Goal: Transaction & Acquisition: Purchase product/service

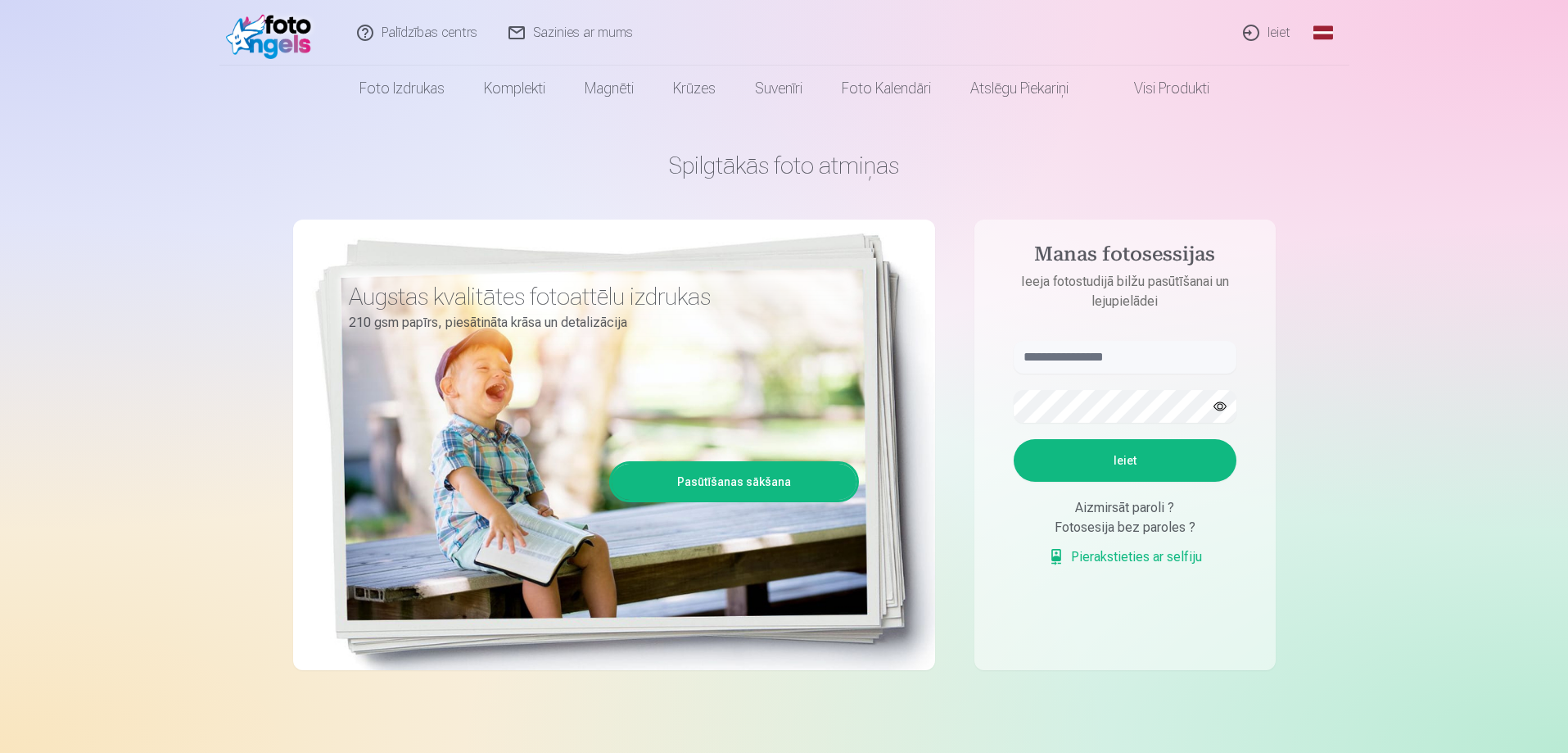
click at [1271, 34] on link "Ieiet" at bounding box center [1267, 32] width 78 height 65
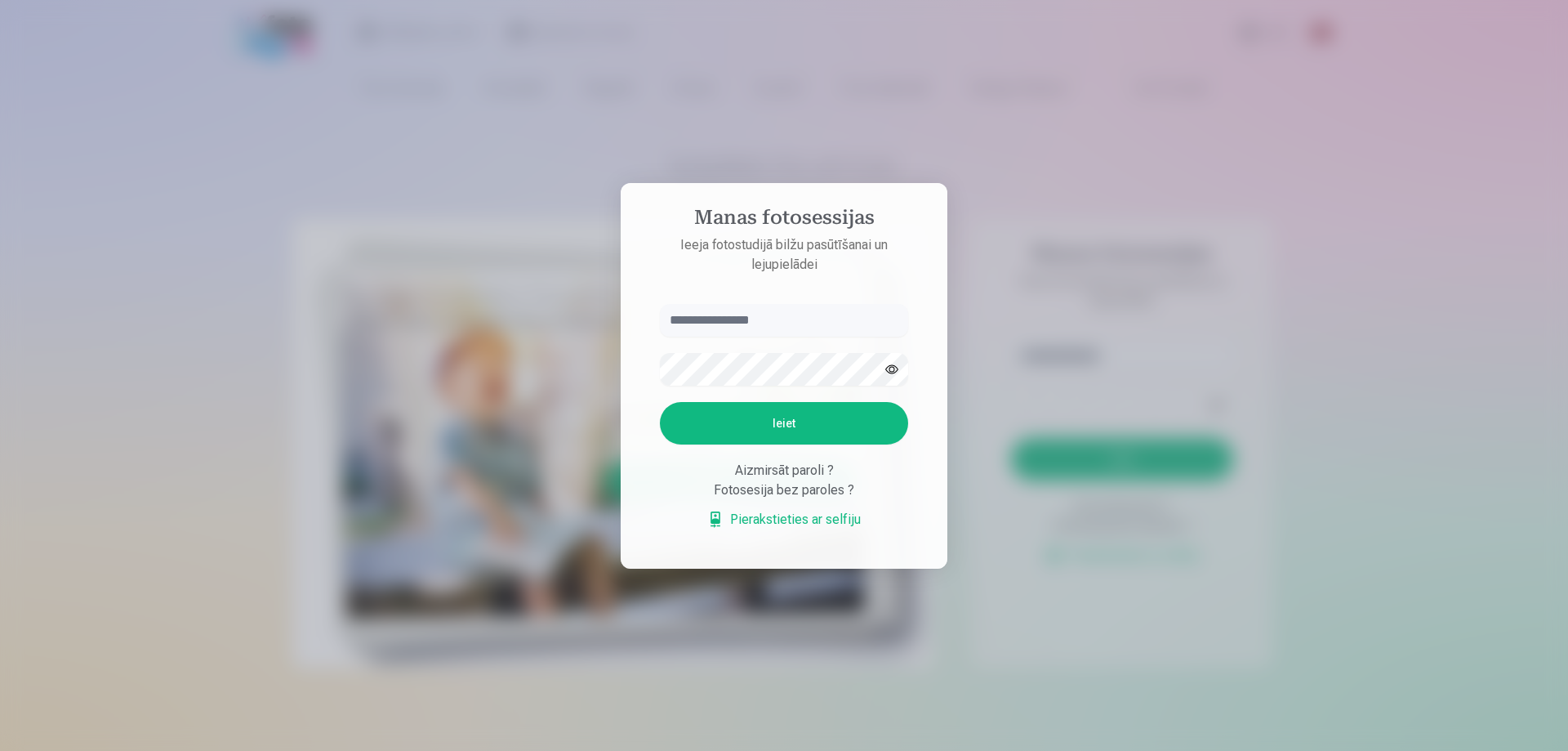
click at [776, 324] on input "text" at bounding box center [784, 321] width 248 height 33
type input "**********"
click at [771, 431] on button "Ieiet" at bounding box center [784, 422] width 248 height 43
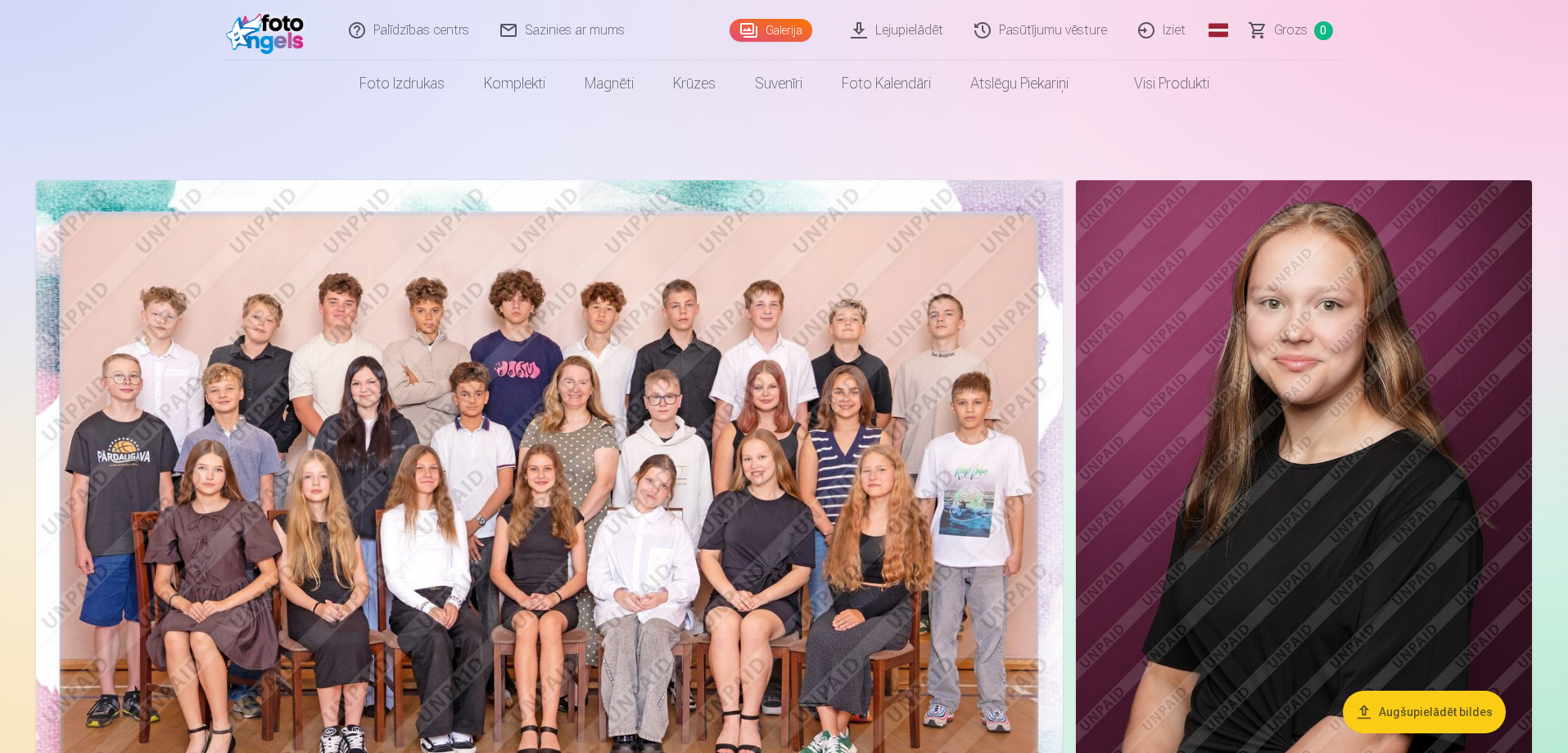
scroll to position [82, 0]
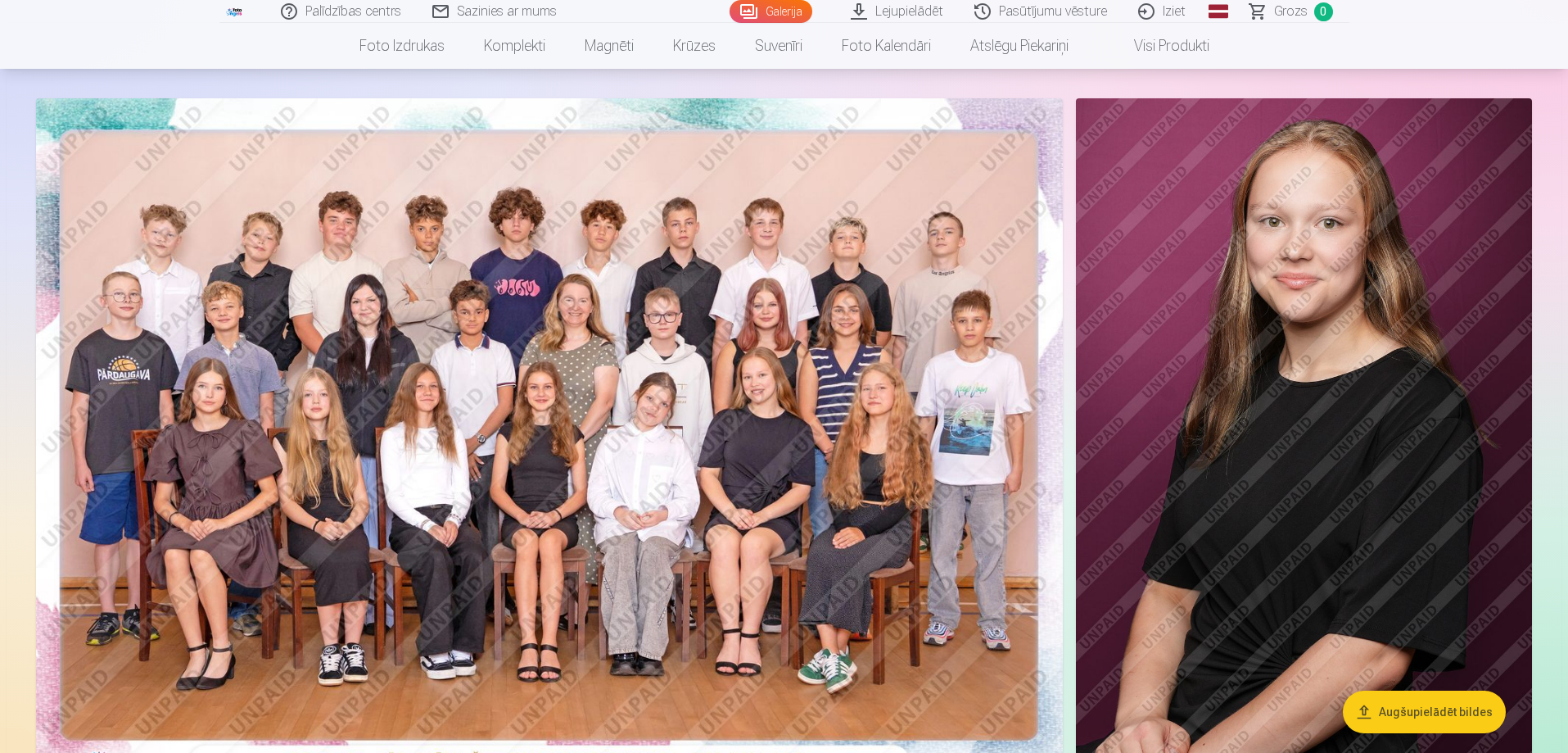
click at [783, 9] on link "Galerija" at bounding box center [770, 11] width 83 height 23
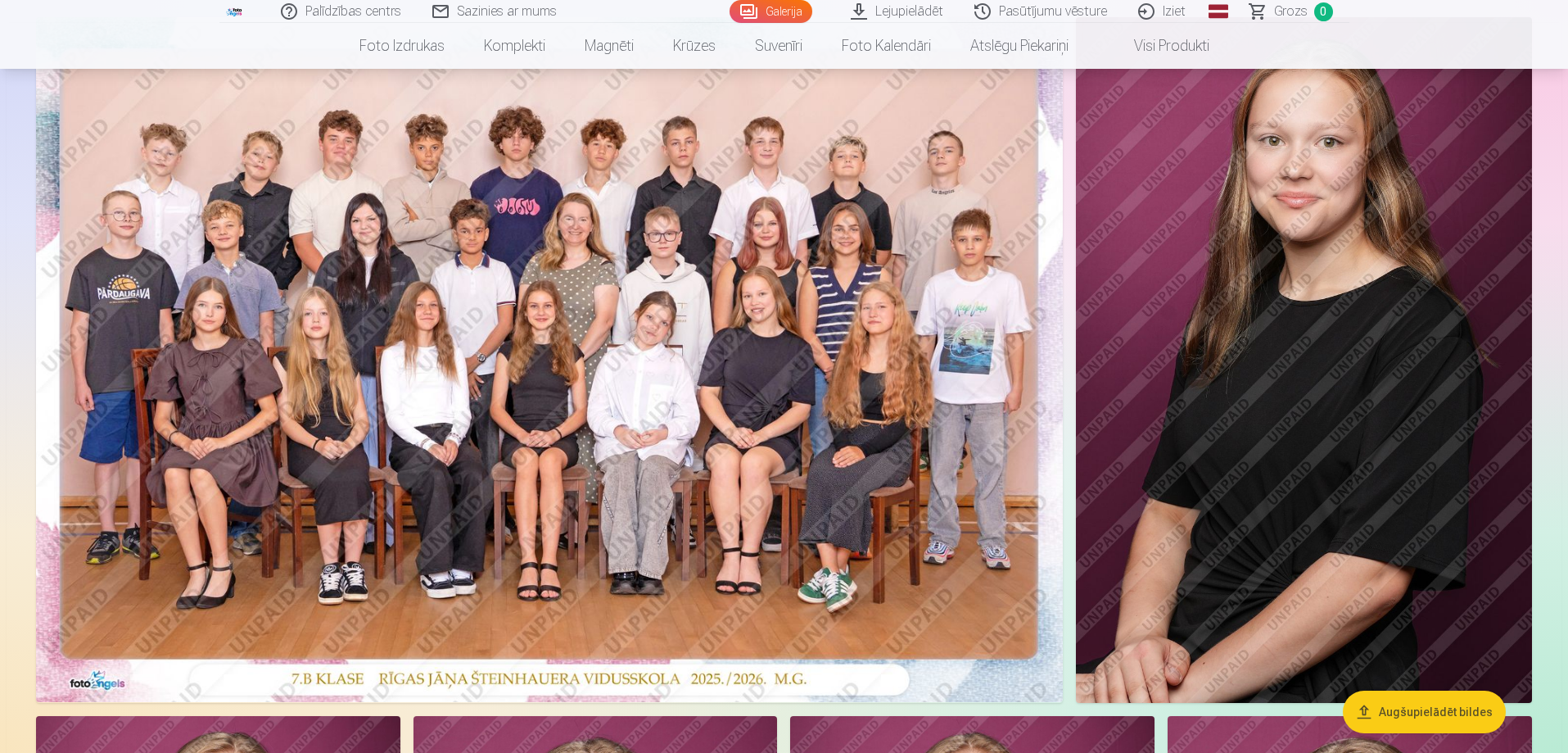
scroll to position [164, 0]
click at [588, 399] on img at bounding box center [549, 359] width 1027 height 685
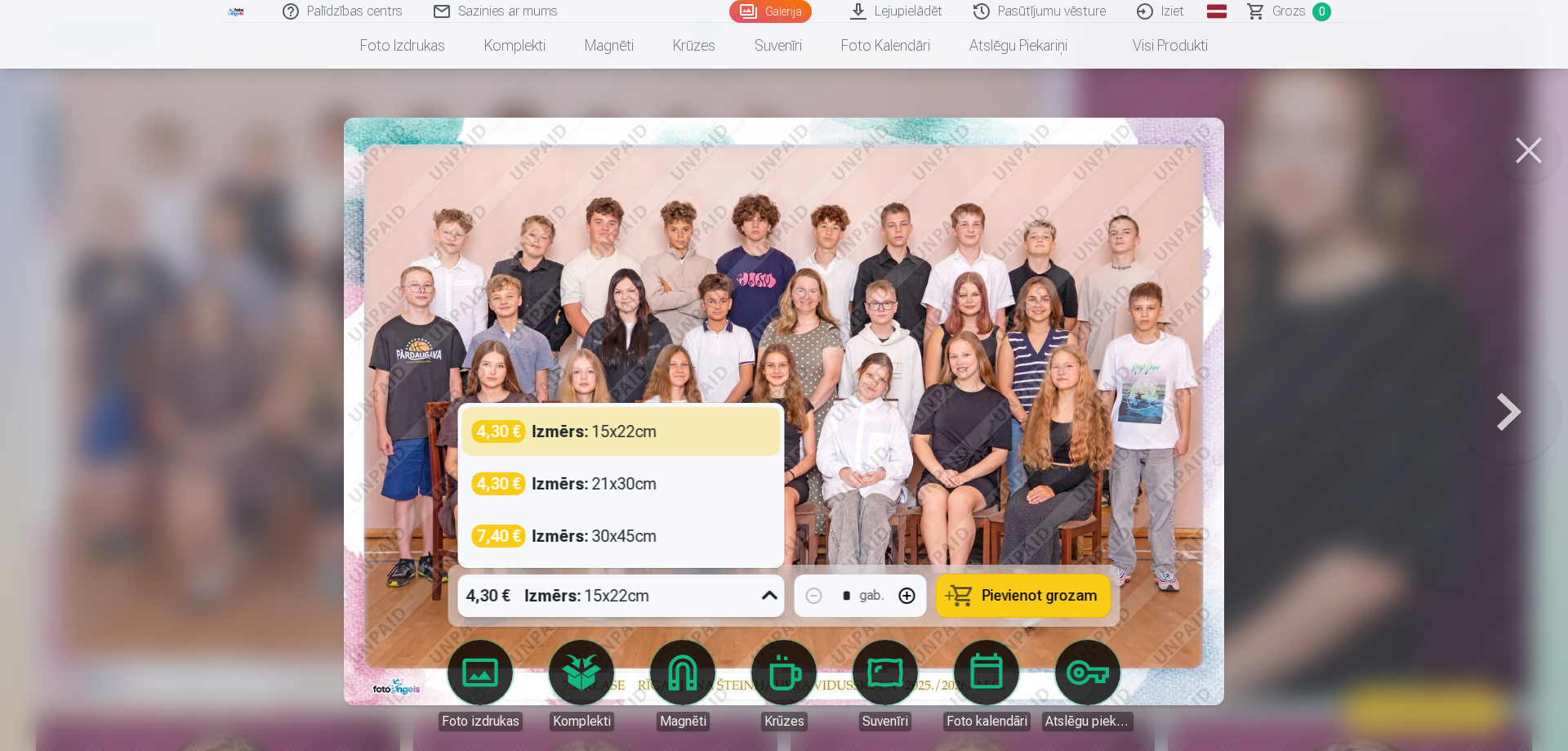
click at [765, 595] on icon at bounding box center [770, 595] width 16 height 9
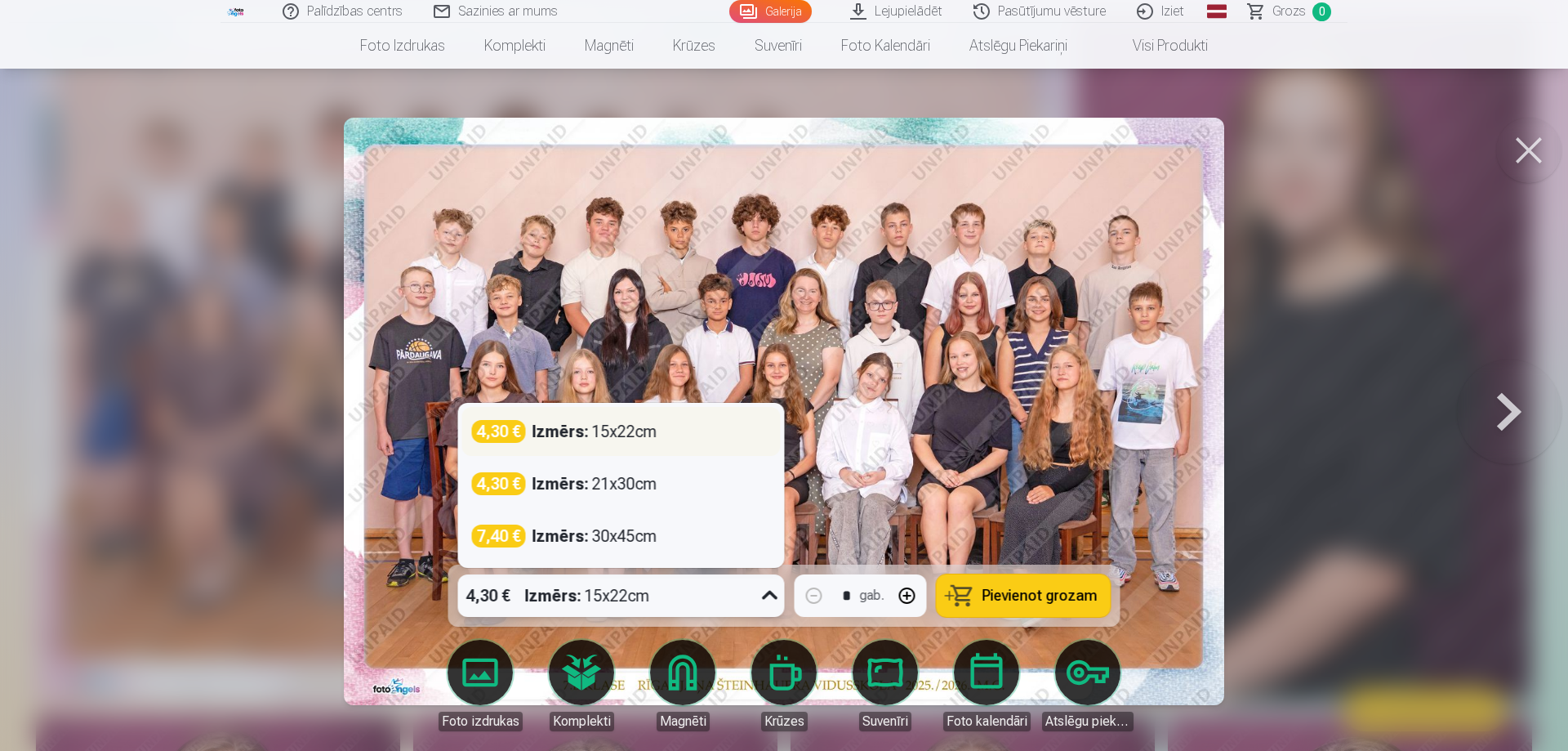
click at [662, 428] on div "4,30 € Izmērs : 15x22cm" at bounding box center [621, 431] width 299 height 23
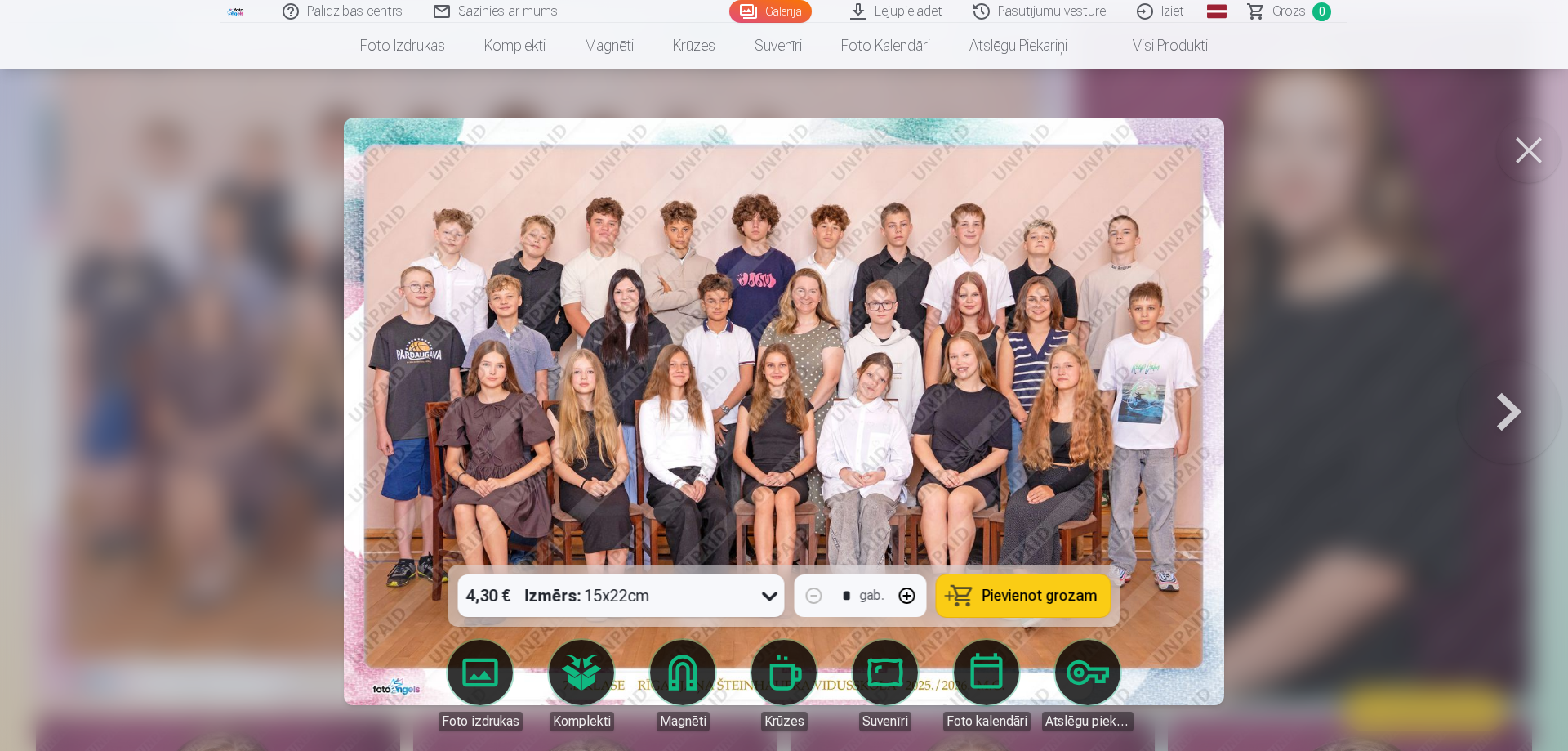
click at [1008, 595] on span "Pievienot grozam" at bounding box center [1040, 595] width 116 height 15
click at [1521, 139] on button at bounding box center [1528, 150] width 65 height 65
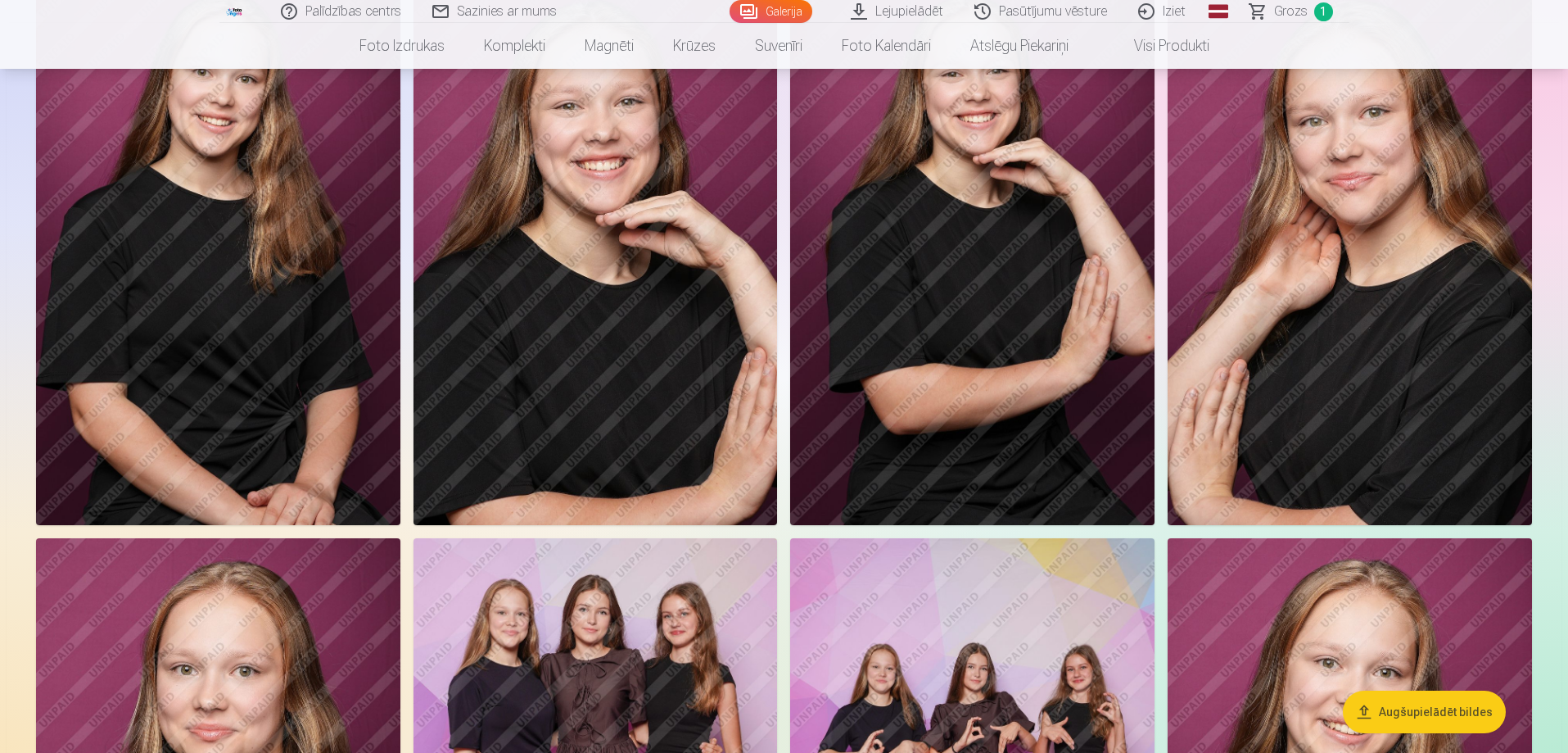
scroll to position [901, 0]
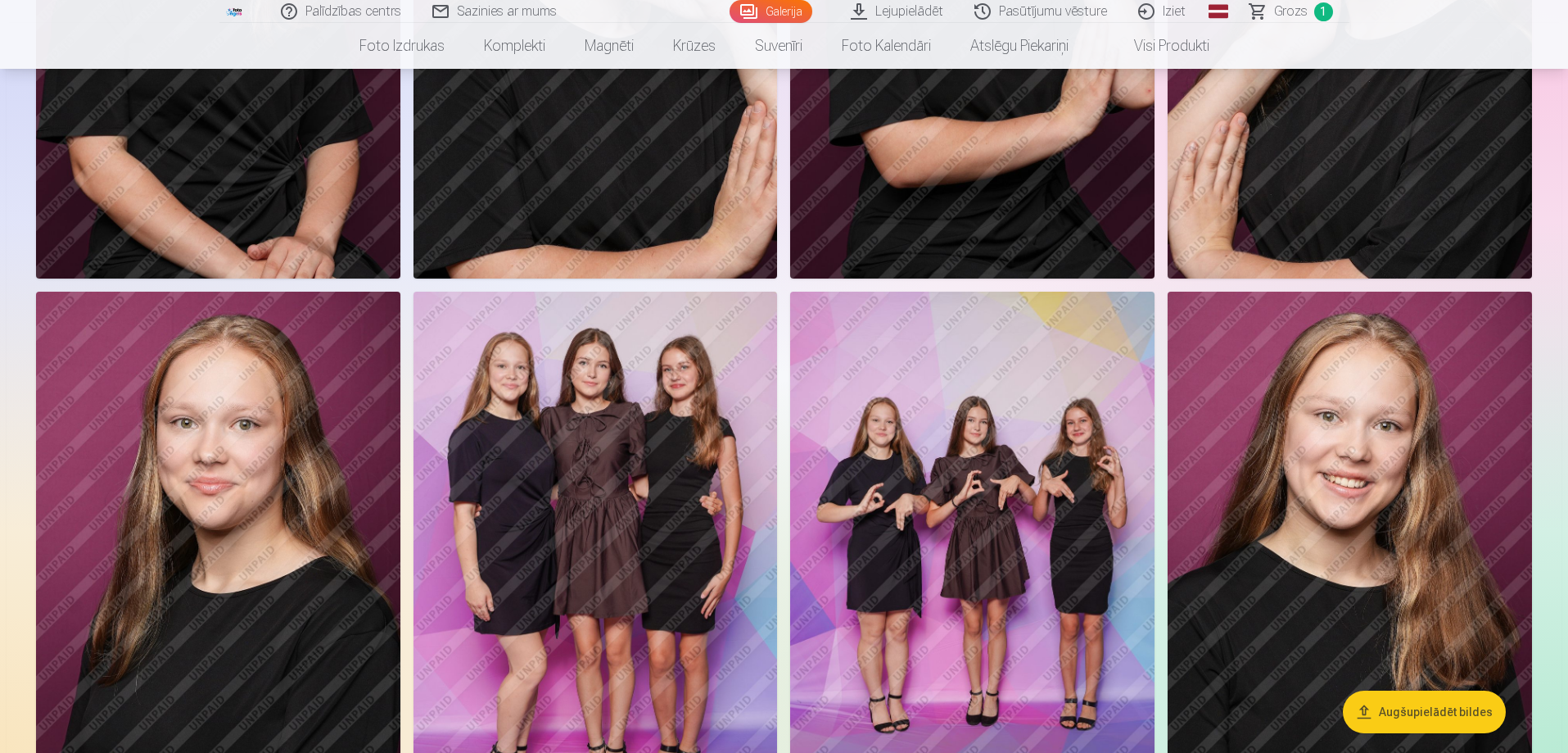
click at [575, 521] on img at bounding box center [596, 565] width 364 height 546
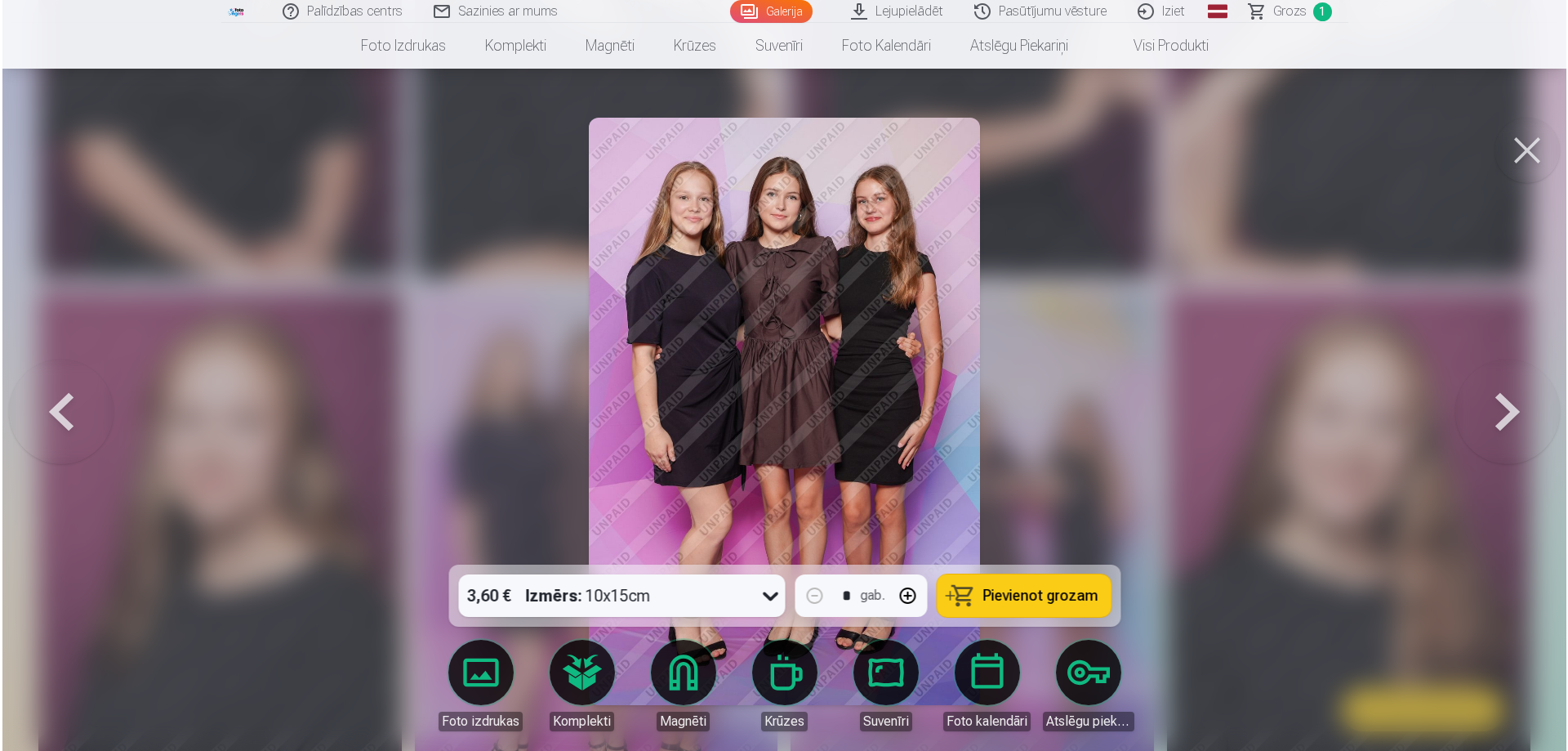
scroll to position [1146, 0]
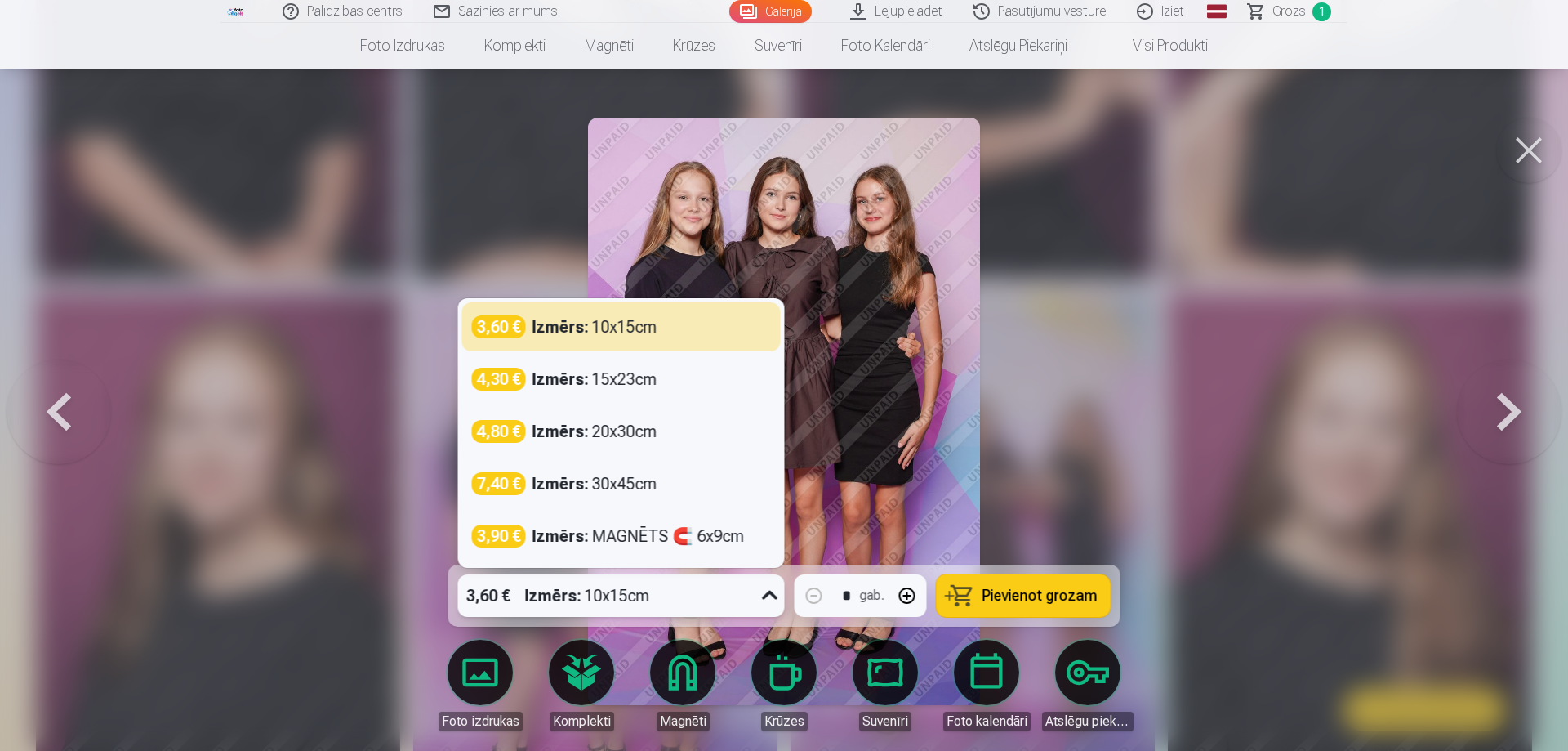
click at [767, 591] on icon at bounding box center [770, 595] width 26 height 26
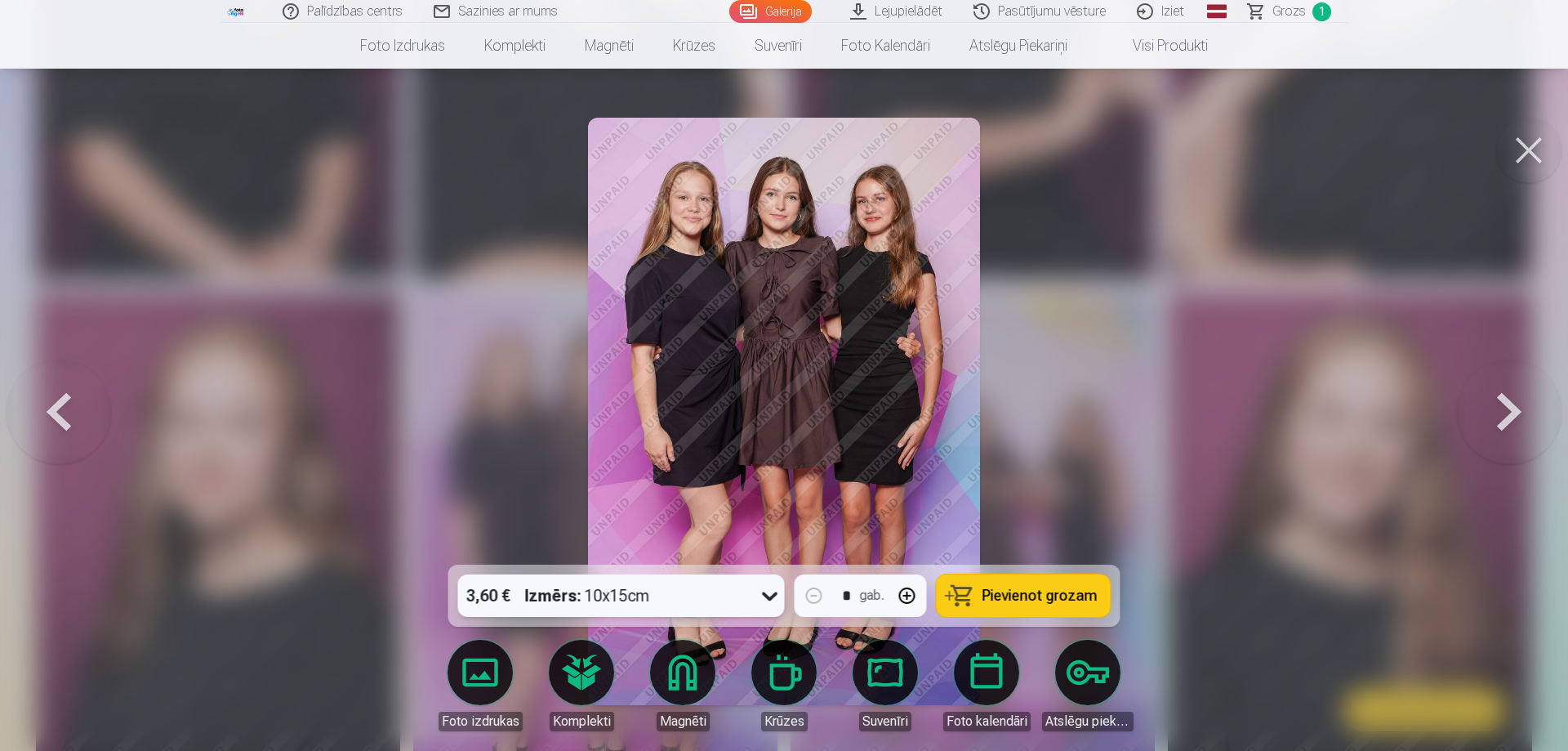
click at [767, 591] on icon at bounding box center [770, 595] width 26 height 26
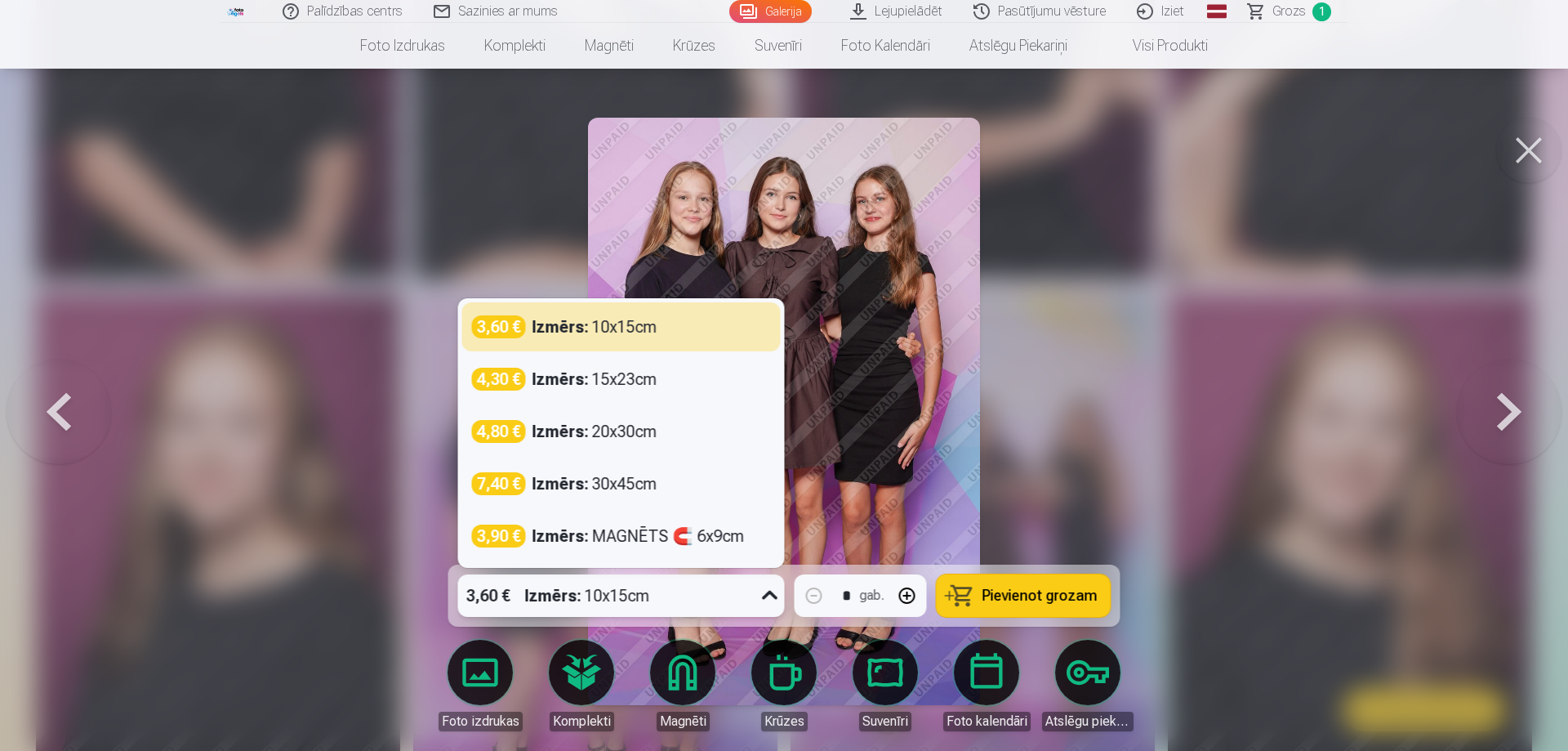
click at [767, 594] on icon at bounding box center [770, 595] width 16 height 9
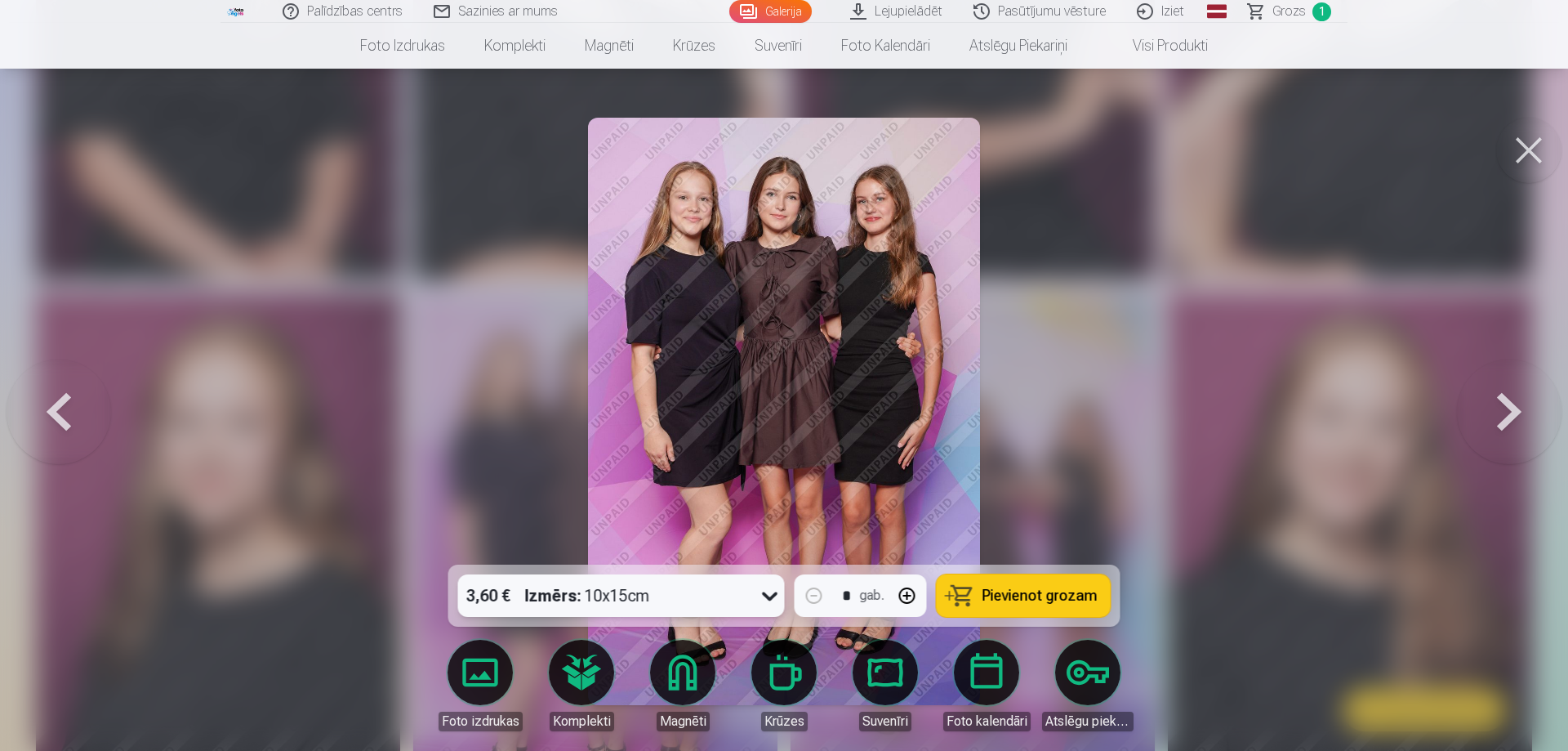
click at [767, 594] on icon at bounding box center [770, 596] width 16 height 9
click at [480, 680] on link "Foto izdrukas" at bounding box center [480, 685] width 91 height 91
click at [1333, 590] on div at bounding box center [784, 376] width 1568 height 751
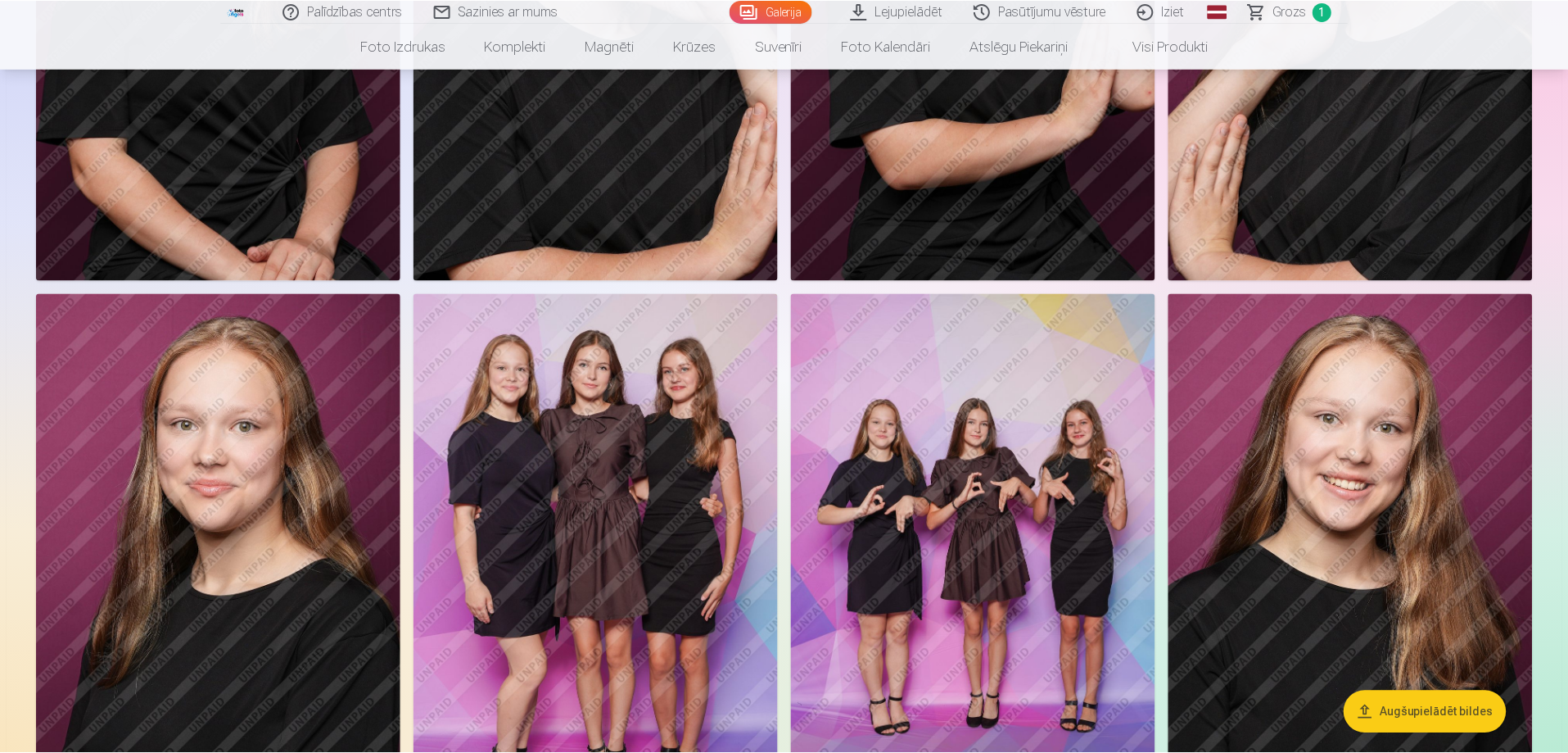
scroll to position [1147, 0]
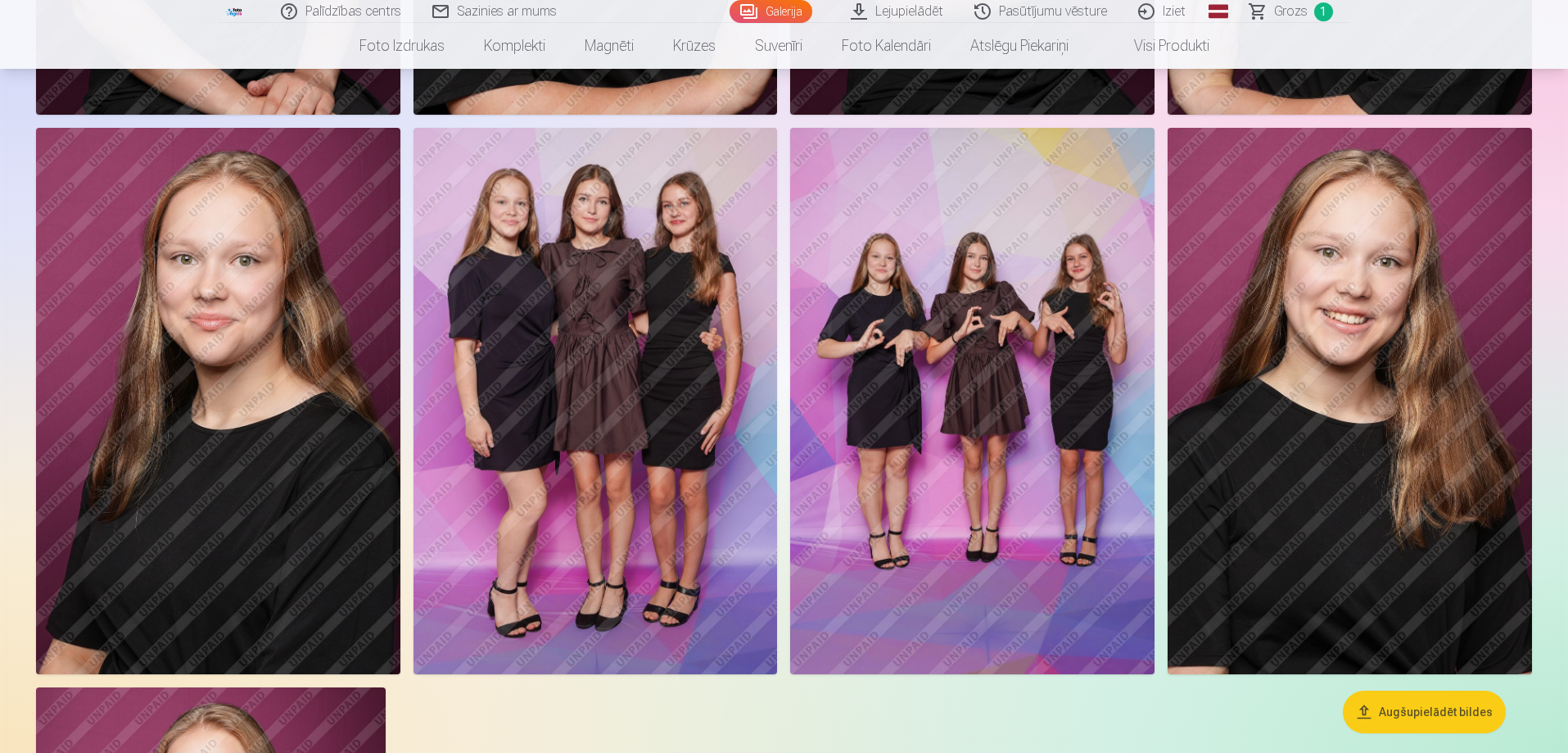
click at [611, 365] on img at bounding box center [596, 401] width 364 height 546
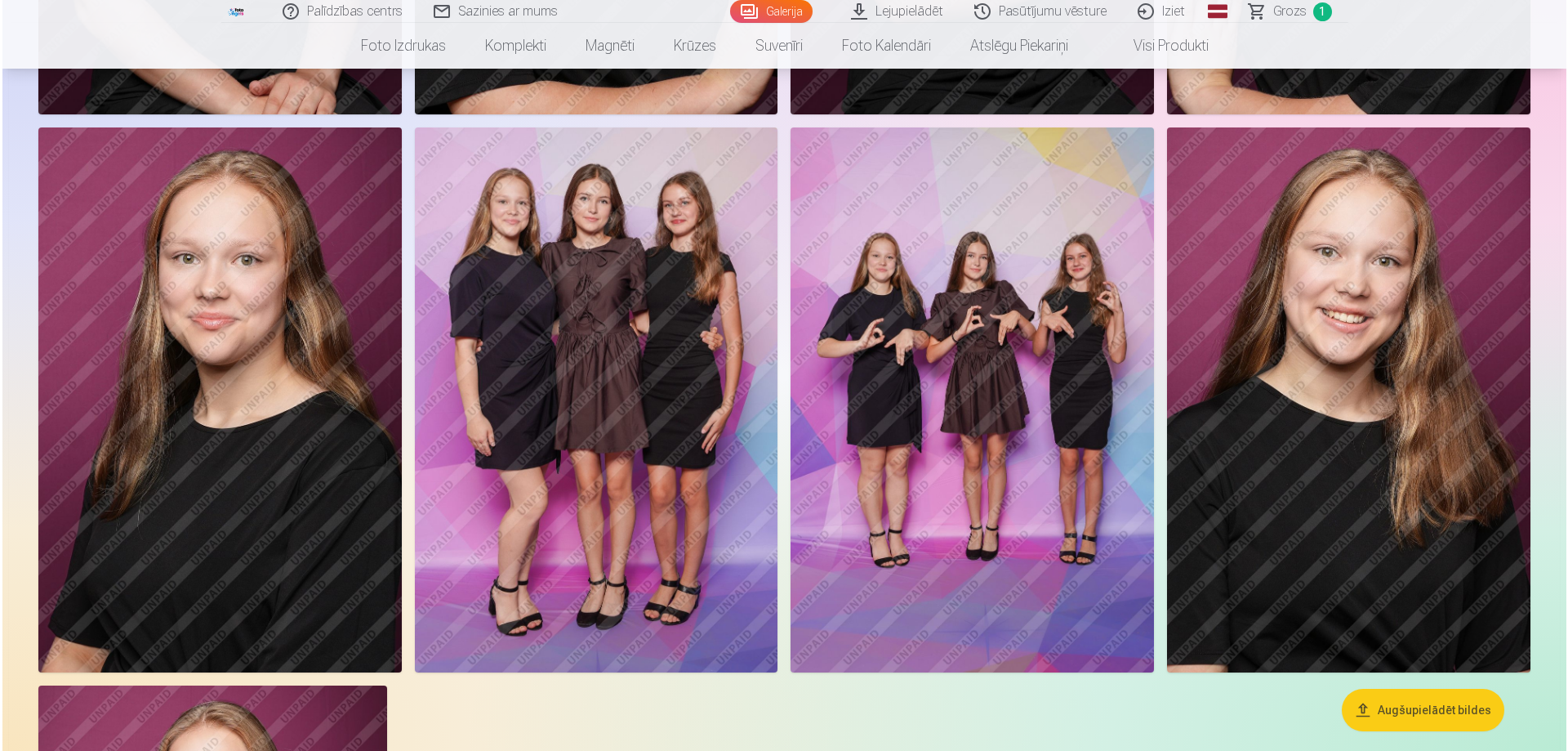
scroll to position [1309, 0]
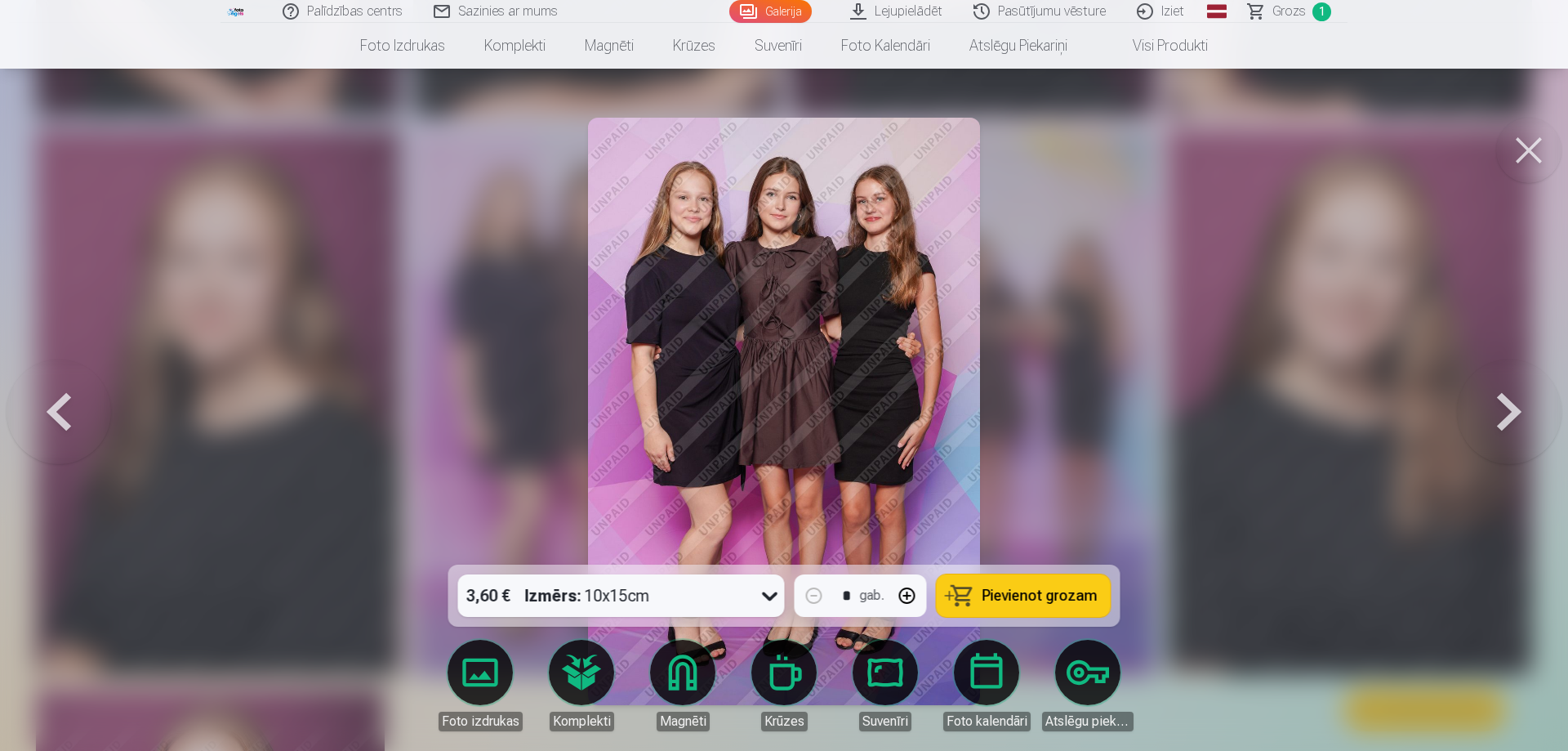
click at [1048, 595] on span "Pievienot grozam" at bounding box center [1040, 595] width 116 height 15
click at [1538, 143] on button at bounding box center [1528, 150] width 65 height 65
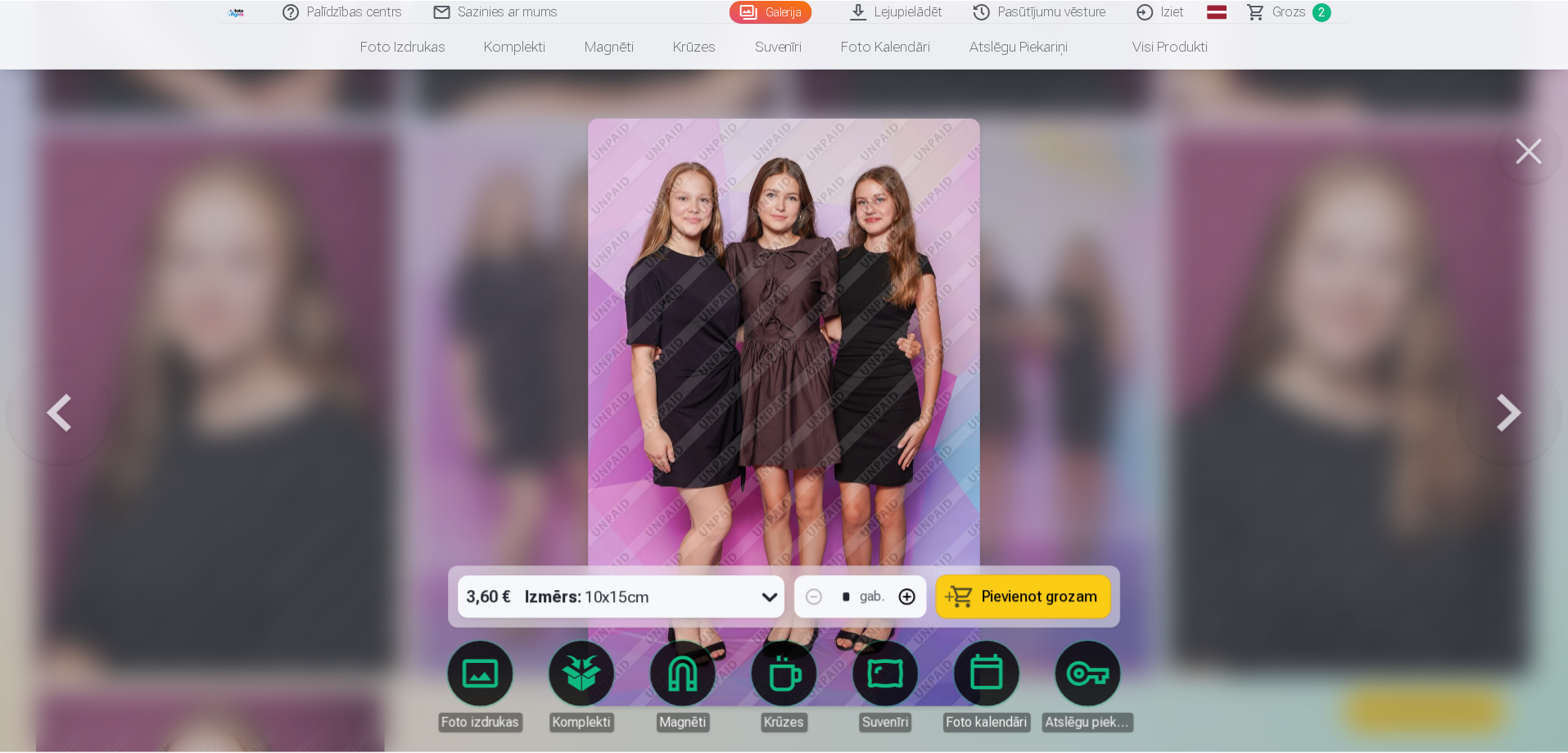
scroll to position [1311, 0]
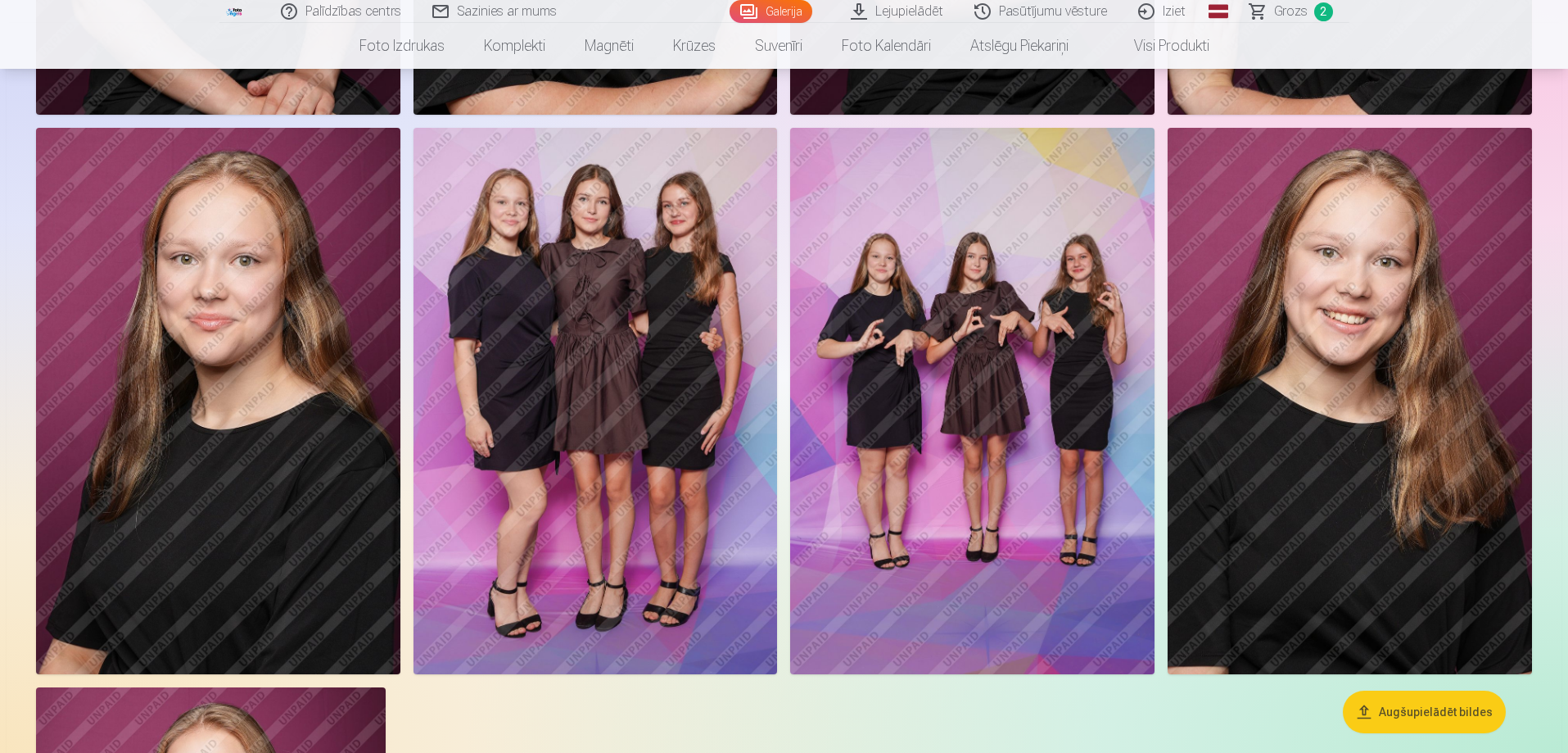
click at [1383, 381] on img at bounding box center [1349, 401] width 364 height 546
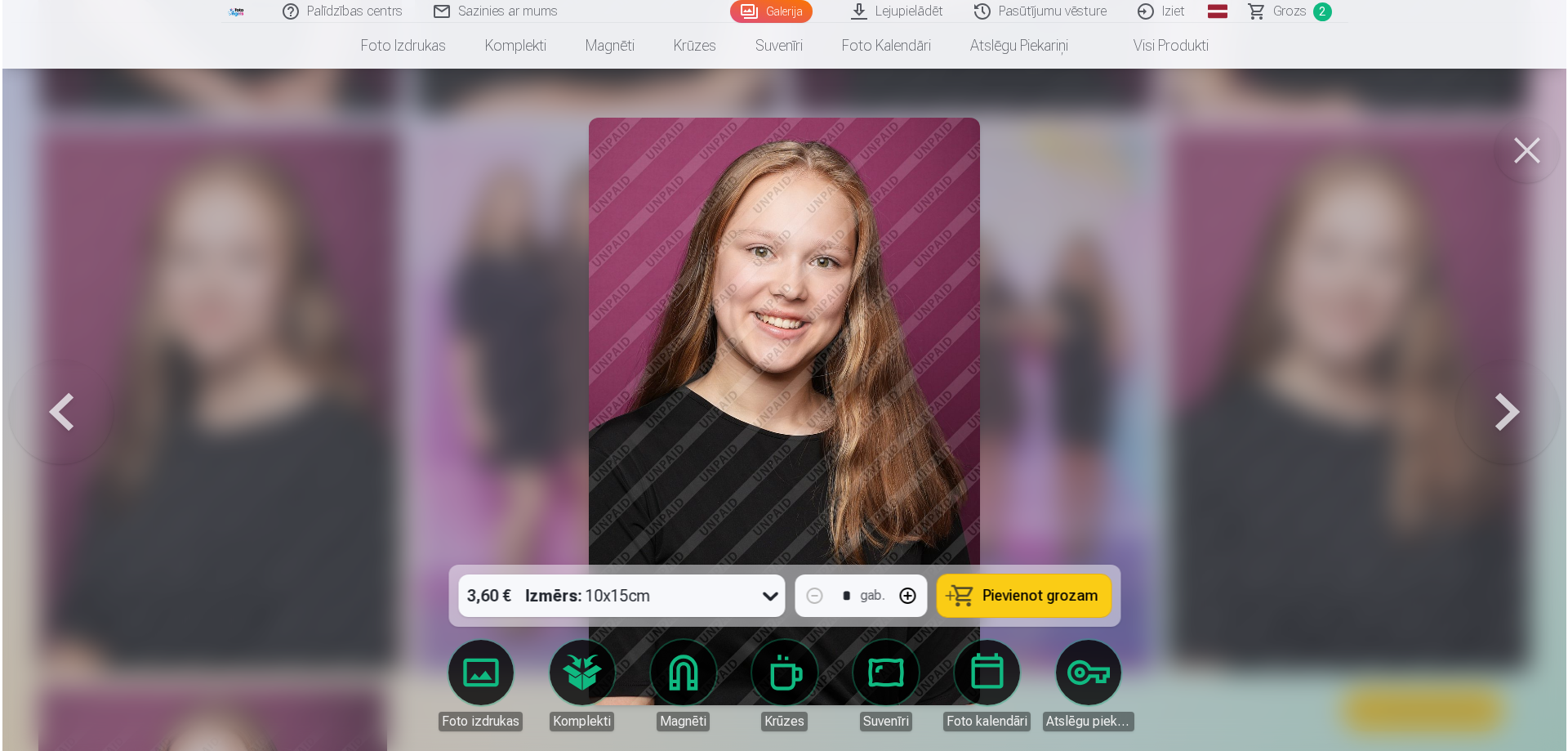
scroll to position [1309, 0]
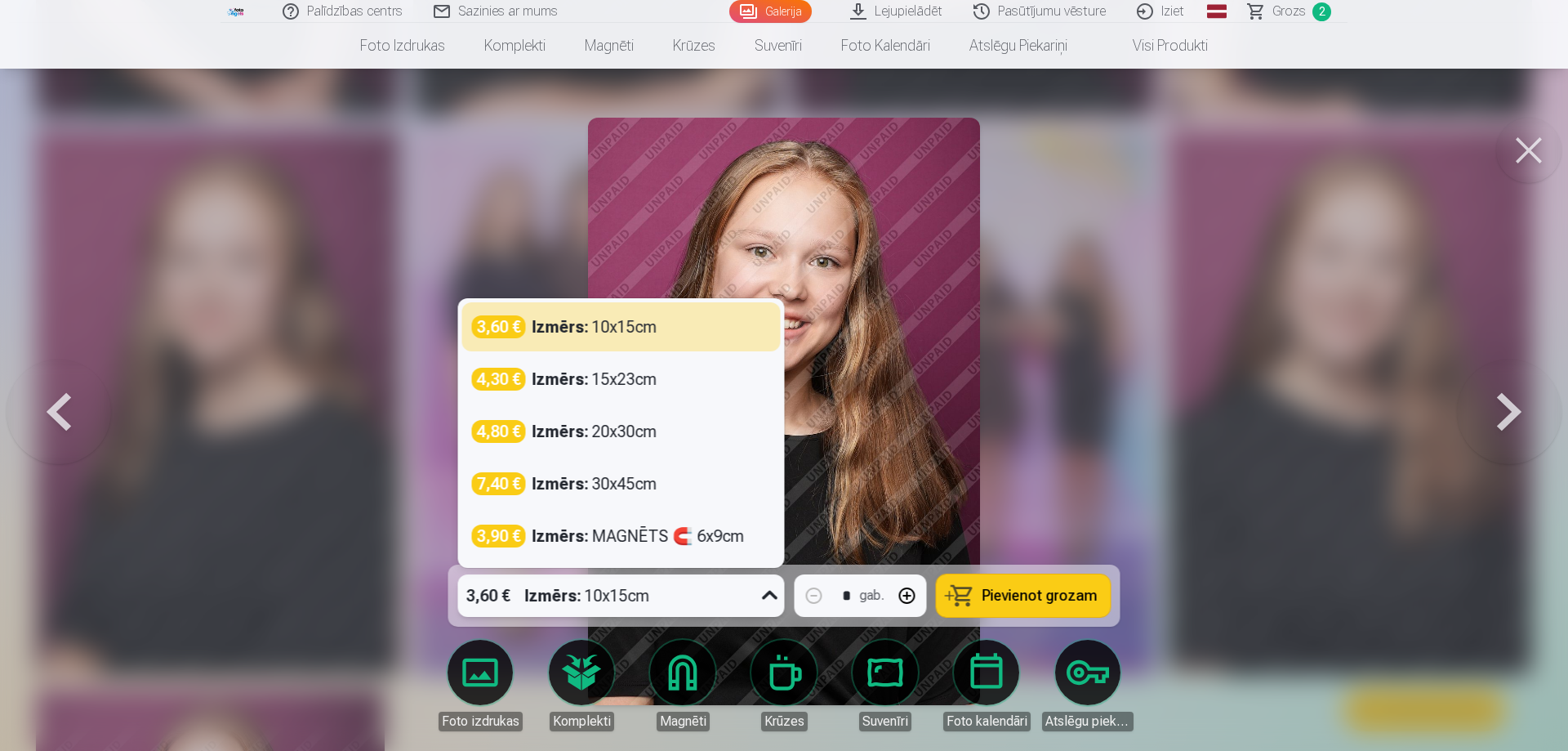
click at [767, 594] on icon at bounding box center [770, 595] width 16 height 9
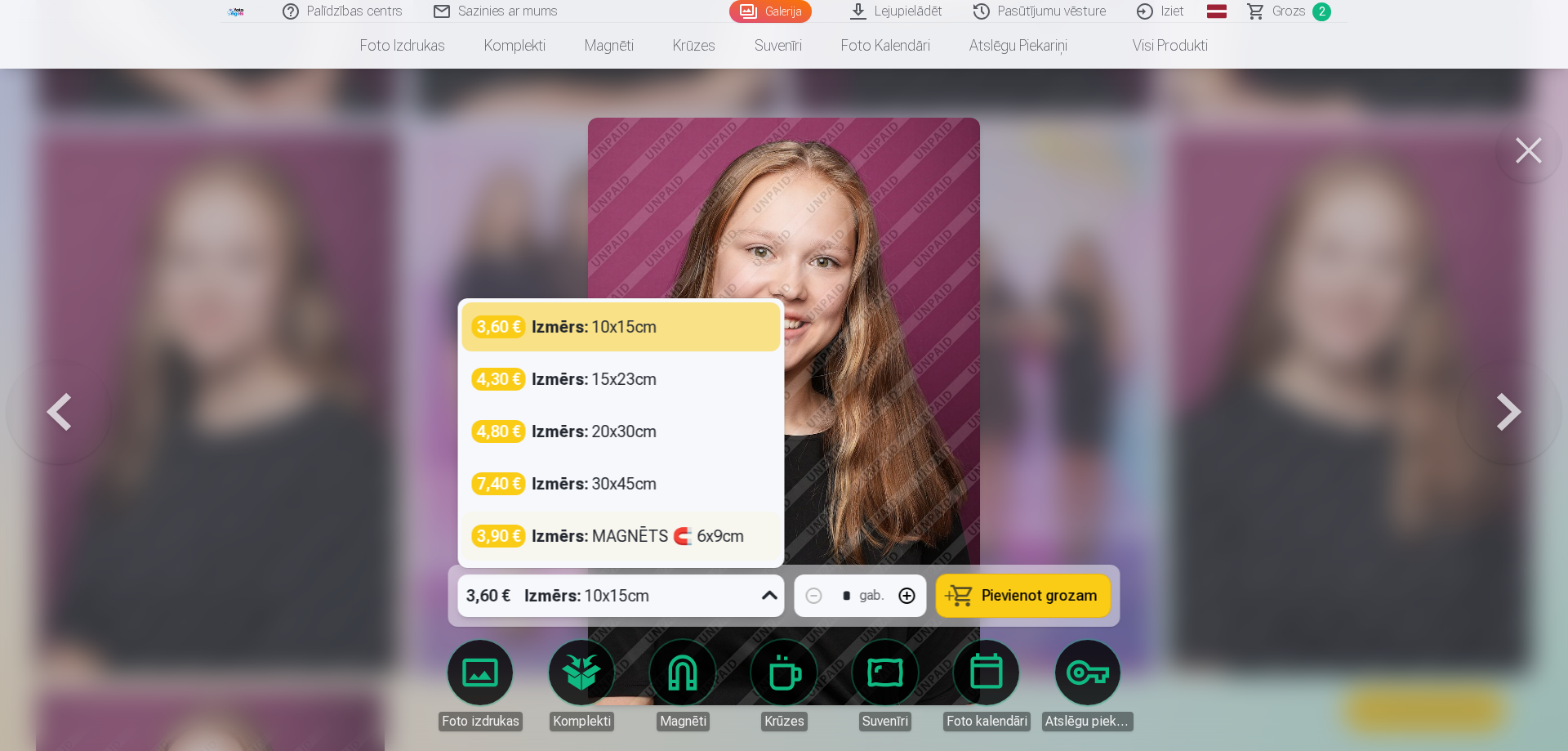
click at [630, 529] on div "Izmērs : MAGNĒTS 🧲 6x9cm" at bounding box center [638, 535] width 212 height 23
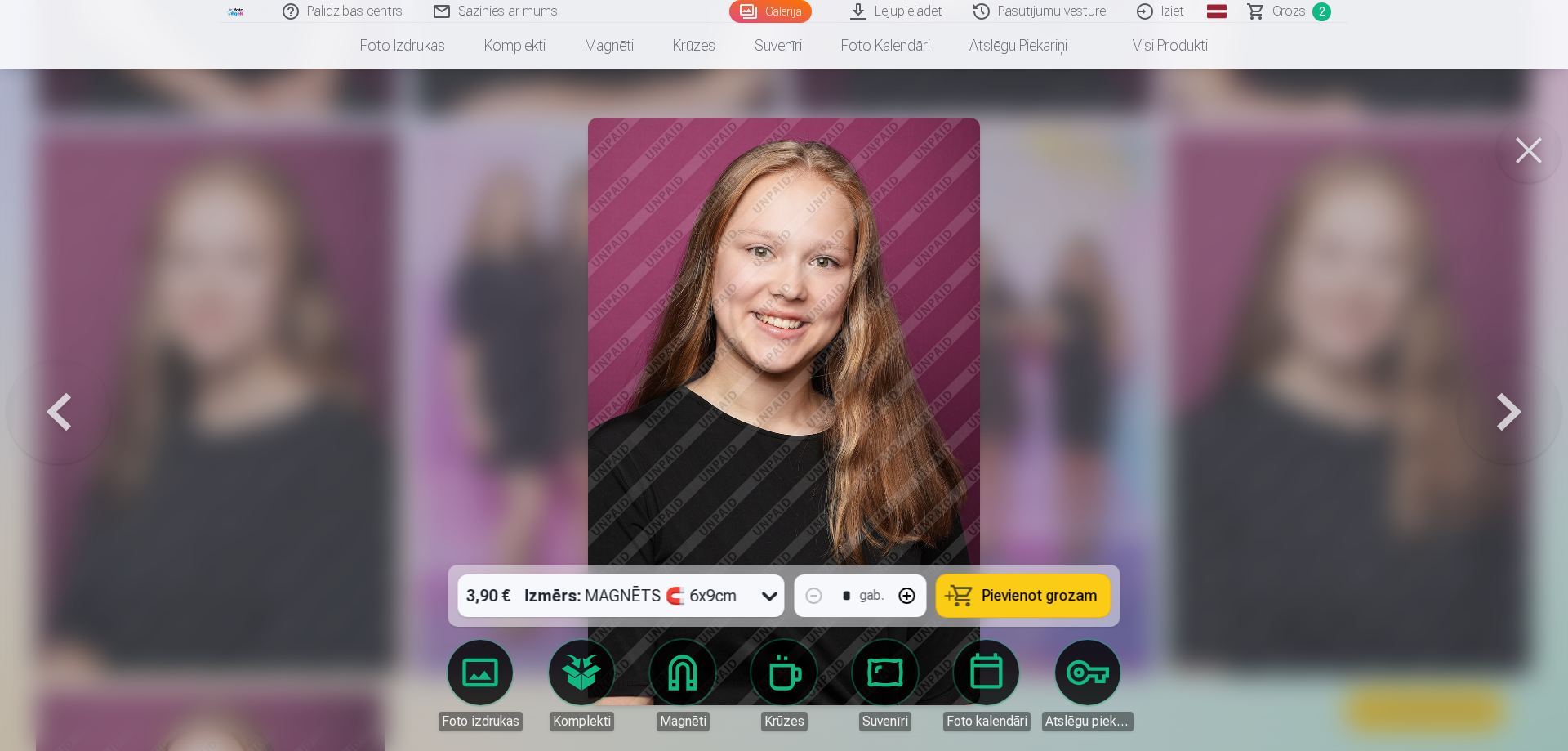
click at [1032, 589] on span "Pievienot grozam" at bounding box center [1040, 595] width 116 height 15
click at [1529, 151] on button at bounding box center [1528, 150] width 65 height 65
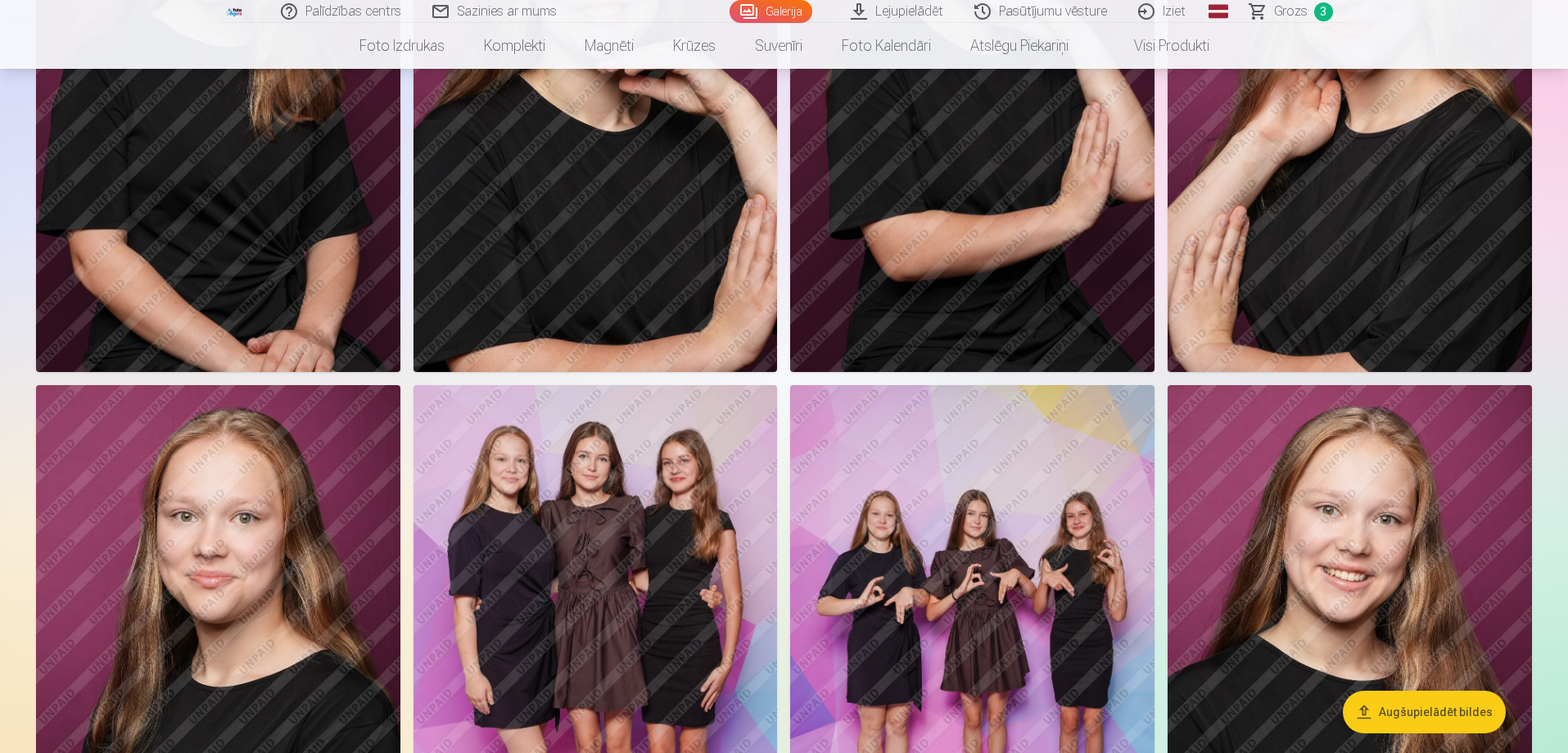
scroll to position [1311, 0]
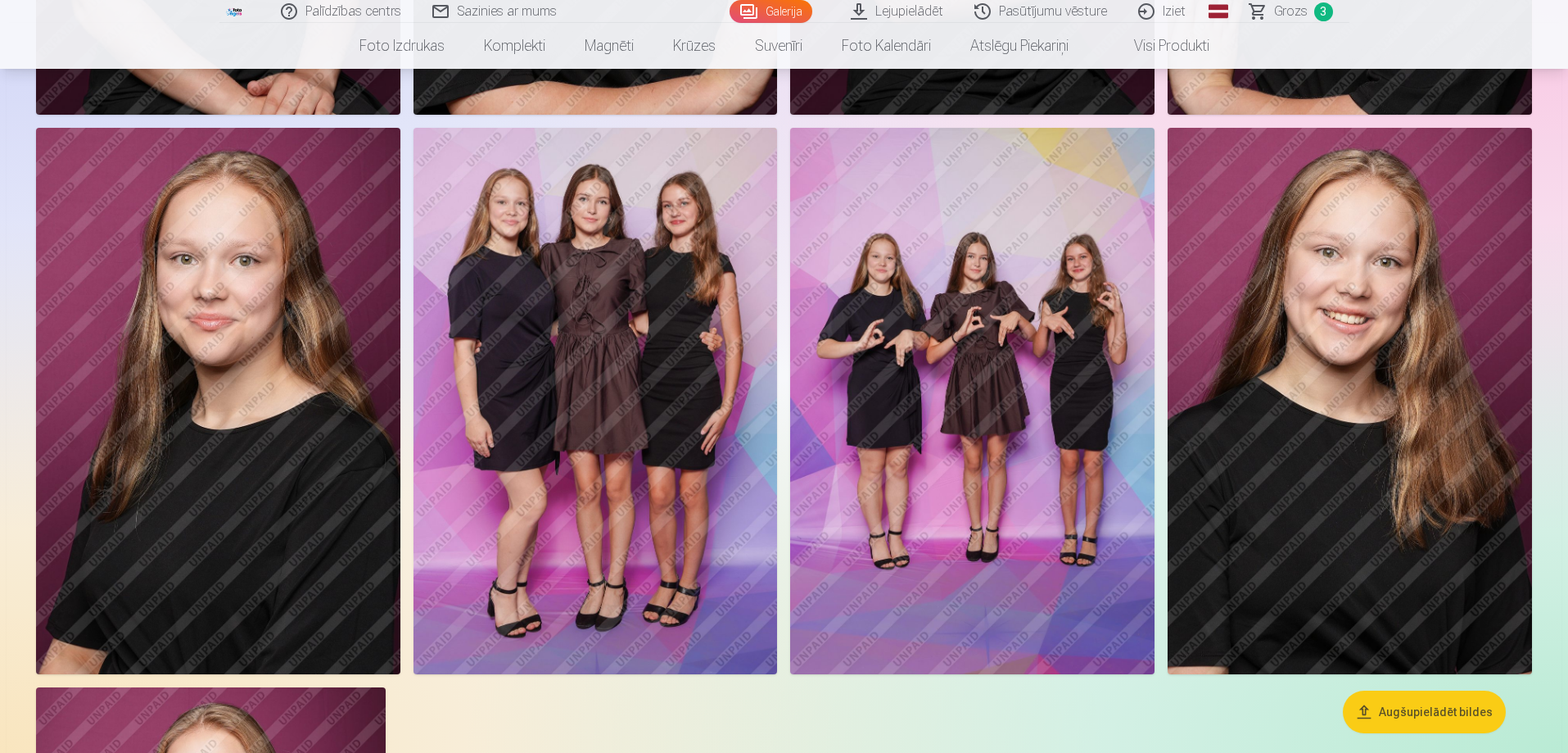
click at [201, 316] on img at bounding box center [218, 401] width 364 height 546
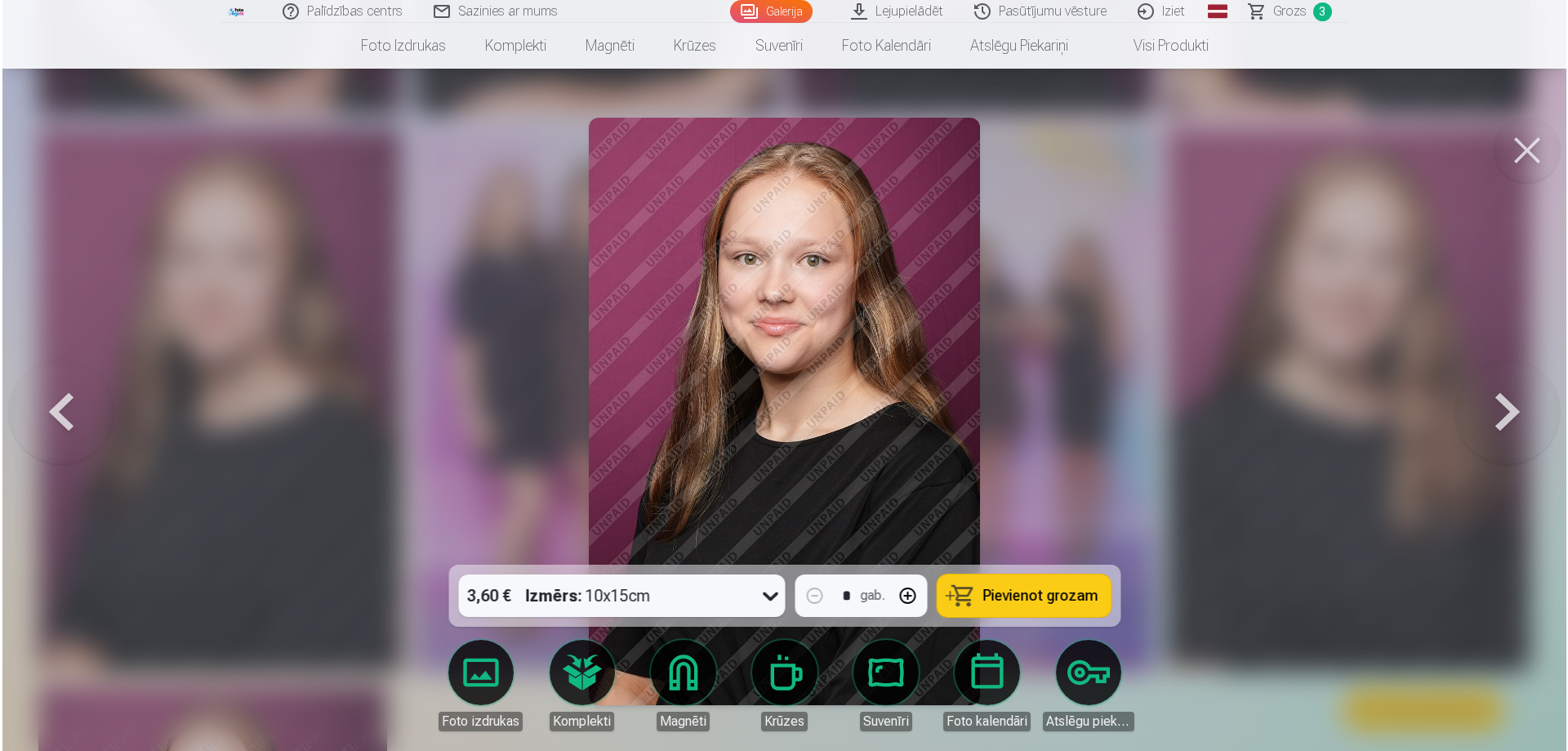
scroll to position [1309, 0]
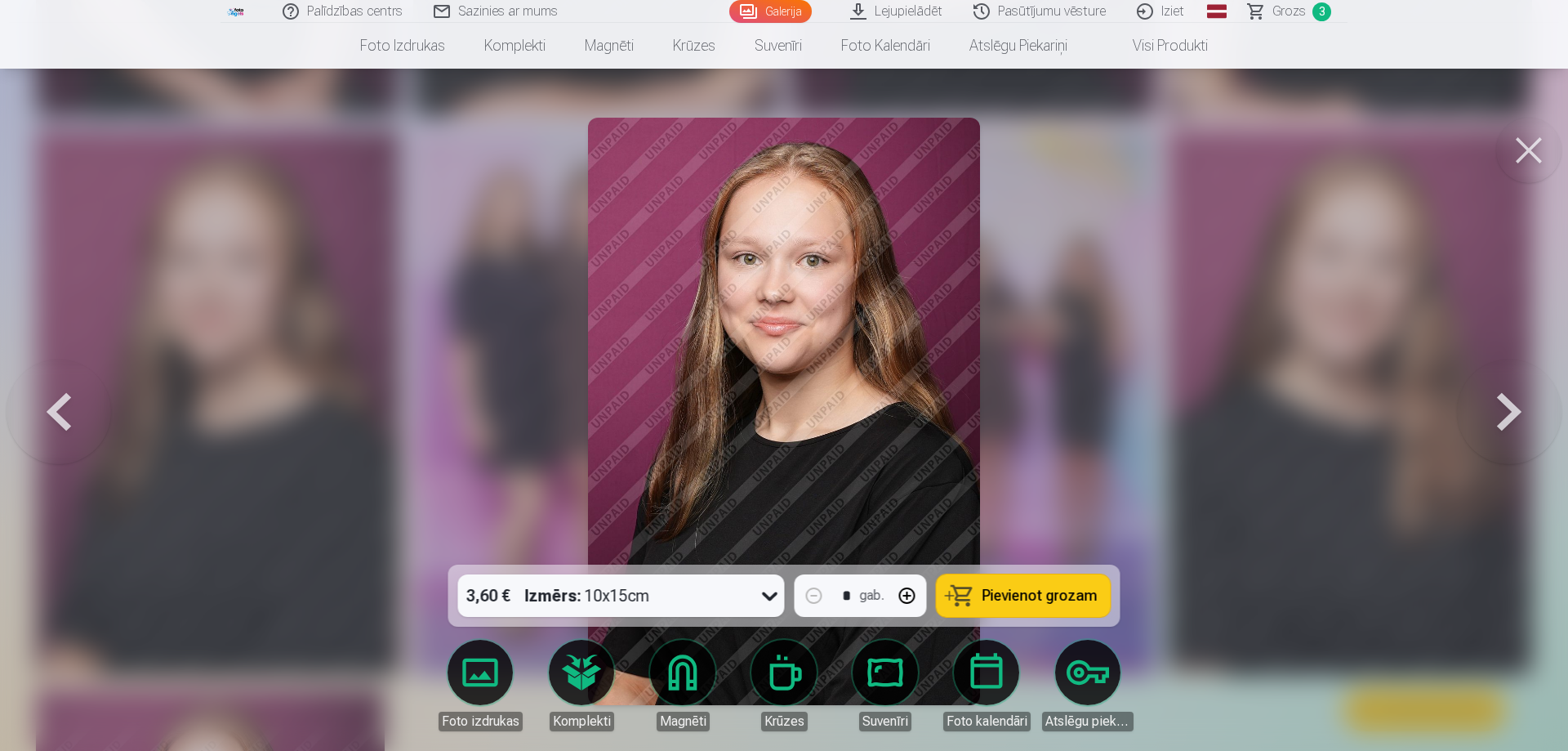
click at [771, 589] on icon at bounding box center [770, 595] width 26 height 26
click at [1021, 598] on span "Pievienot grozam" at bounding box center [1040, 595] width 116 height 15
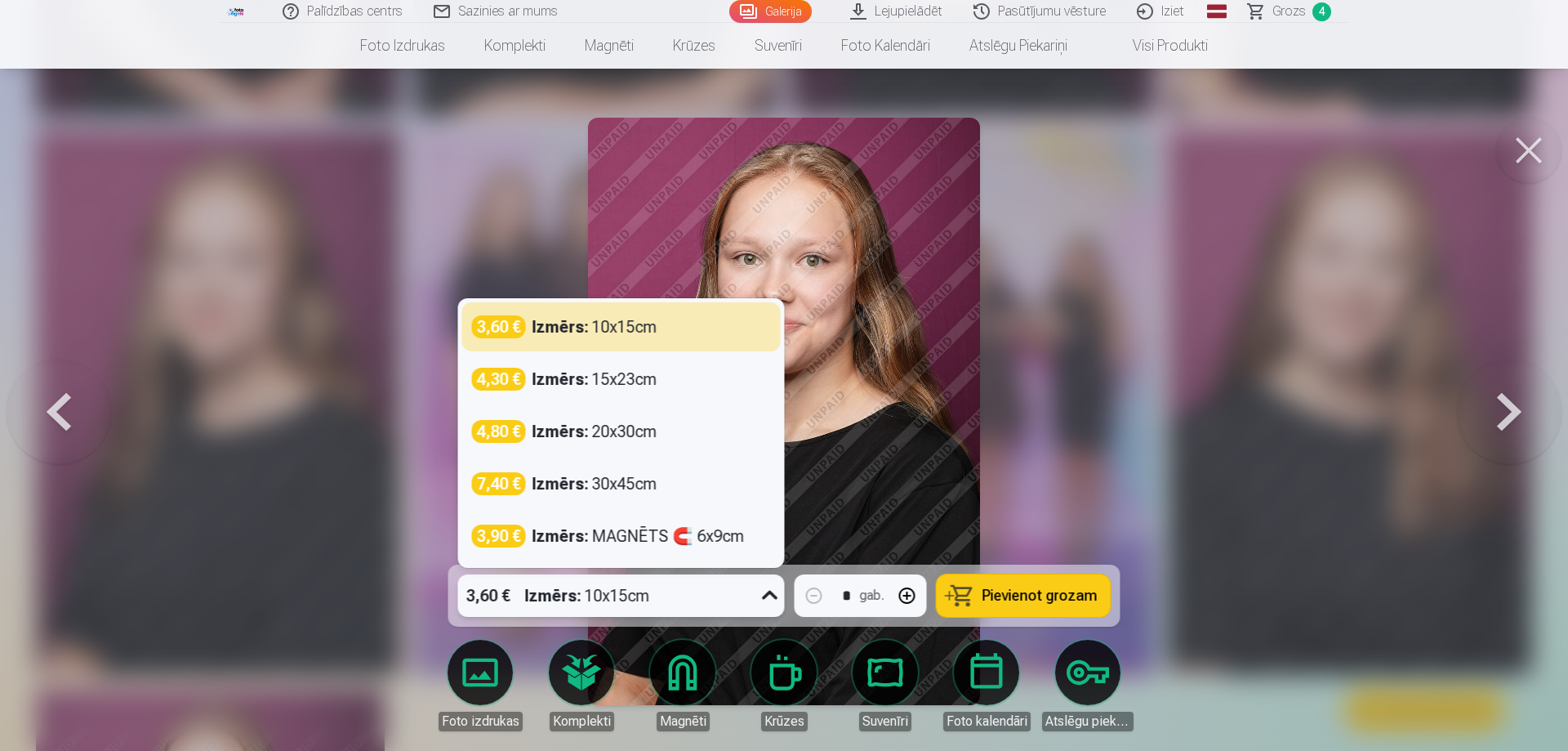
click at [770, 593] on icon at bounding box center [770, 595] width 26 height 26
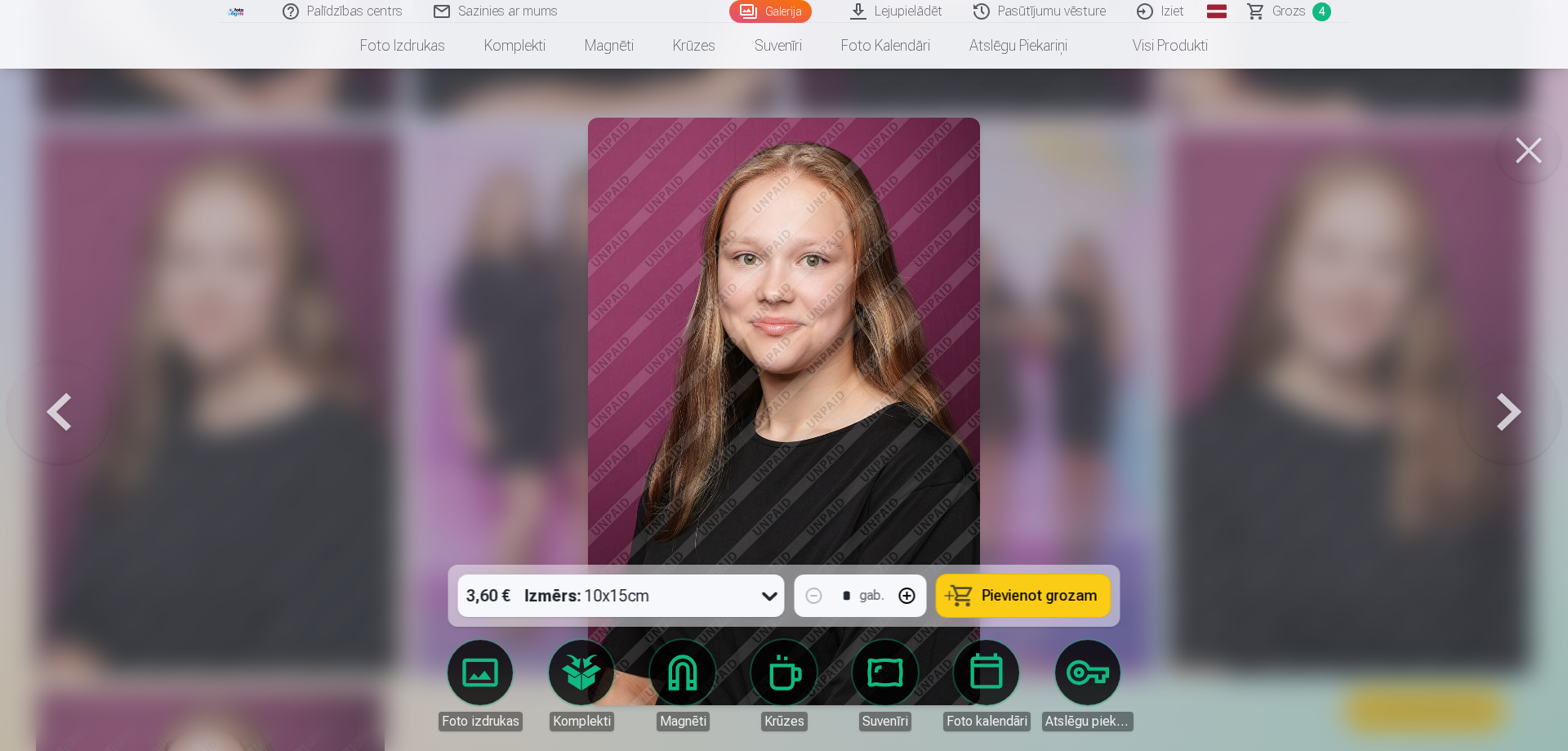
click at [1320, 564] on div at bounding box center [784, 376] width 1568 height 751
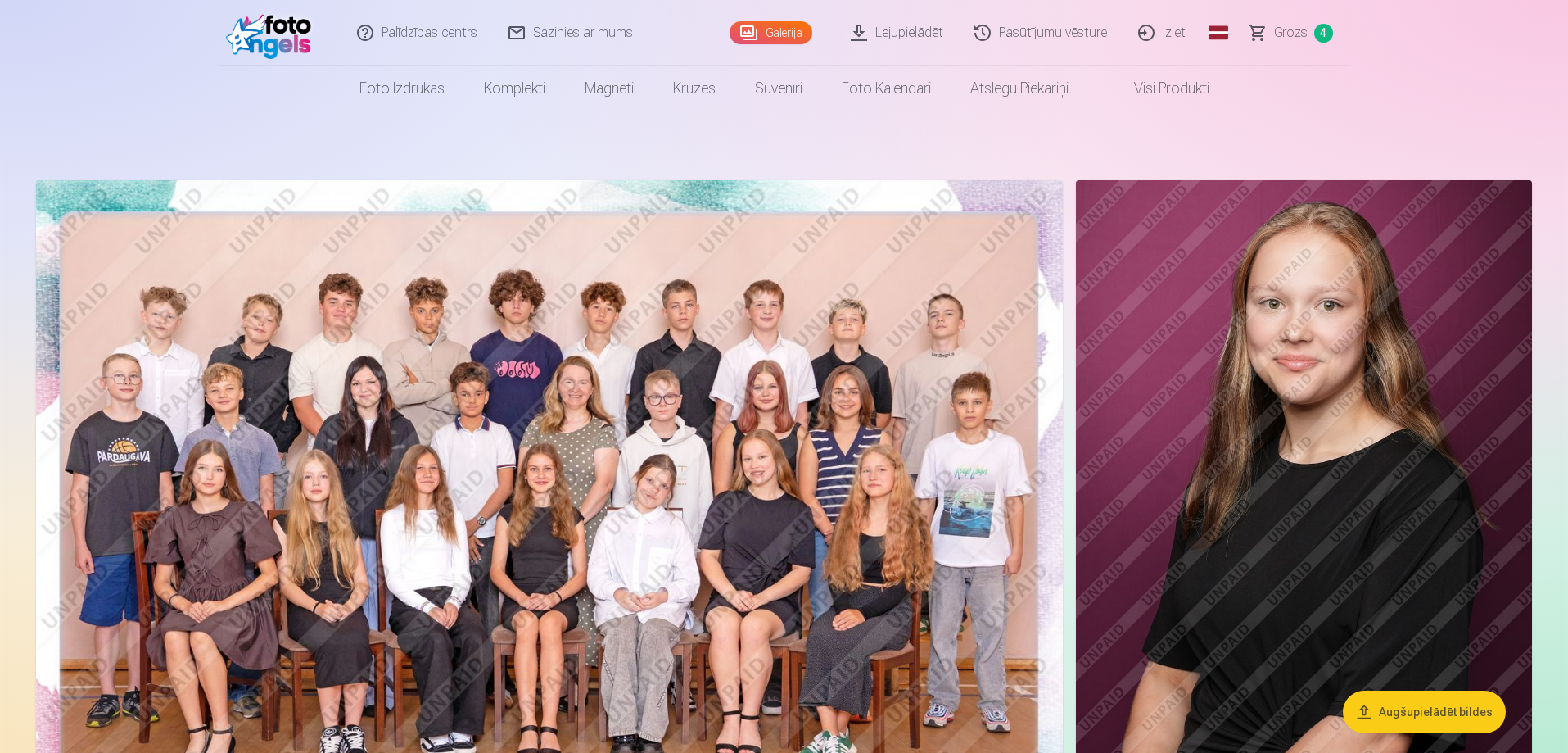
click at [1291, 31] on span "Grozs" at bounding box center [1291, 32] width 34 height 20
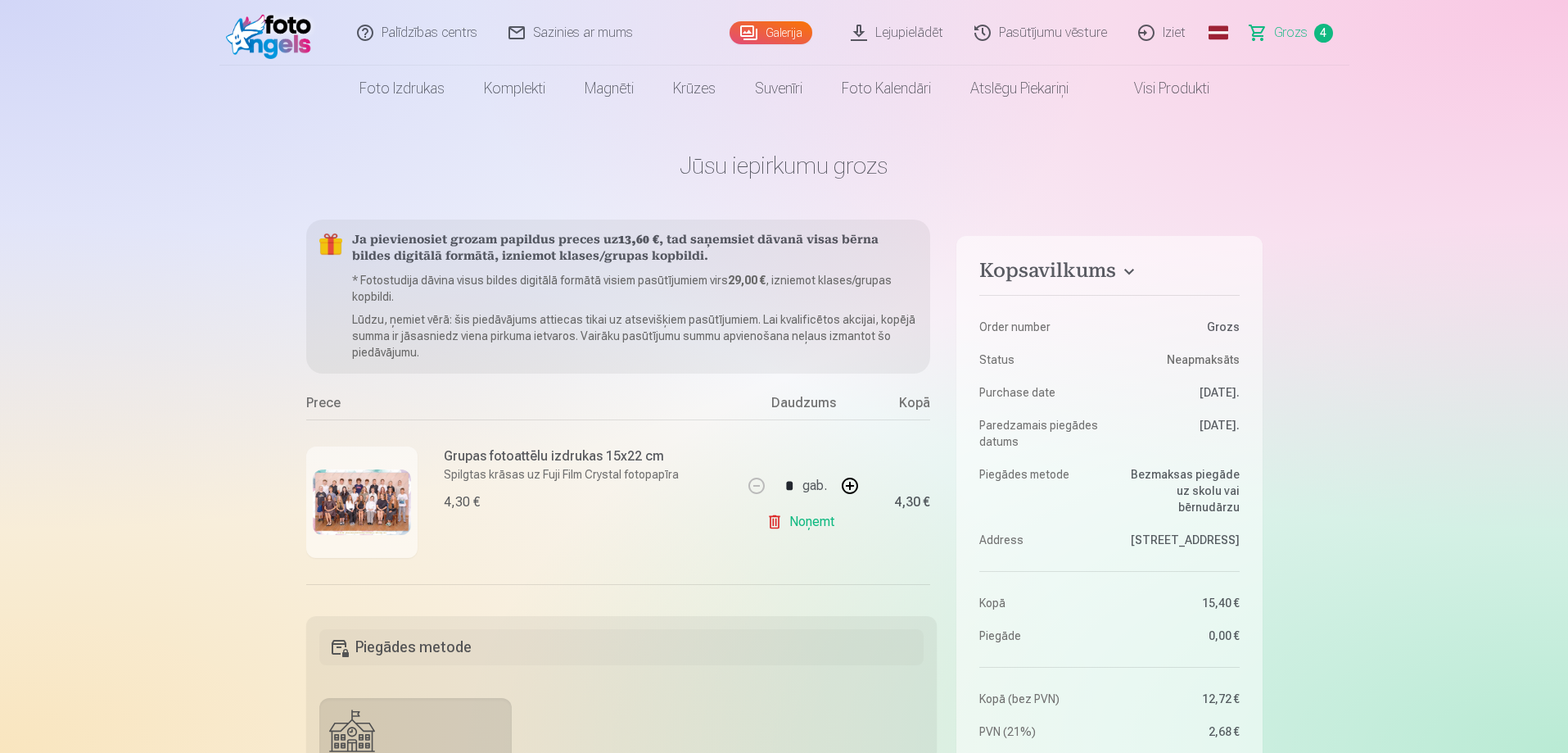
click at [388, 485] on img at bounding box center [362, 502] width 98 height 65
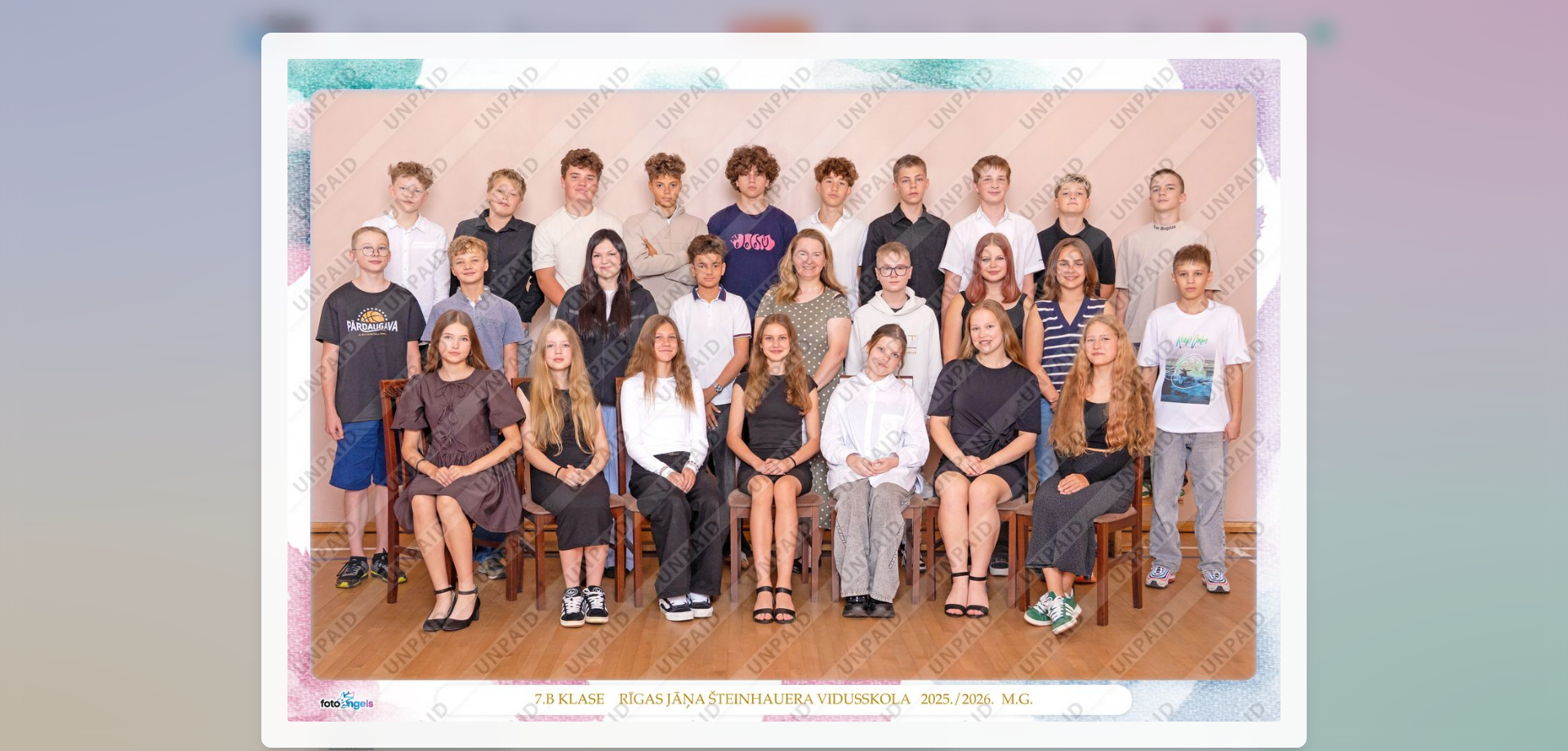
click at [1495, 150] on div at bounding box center [784, 376] width 1568 height 751
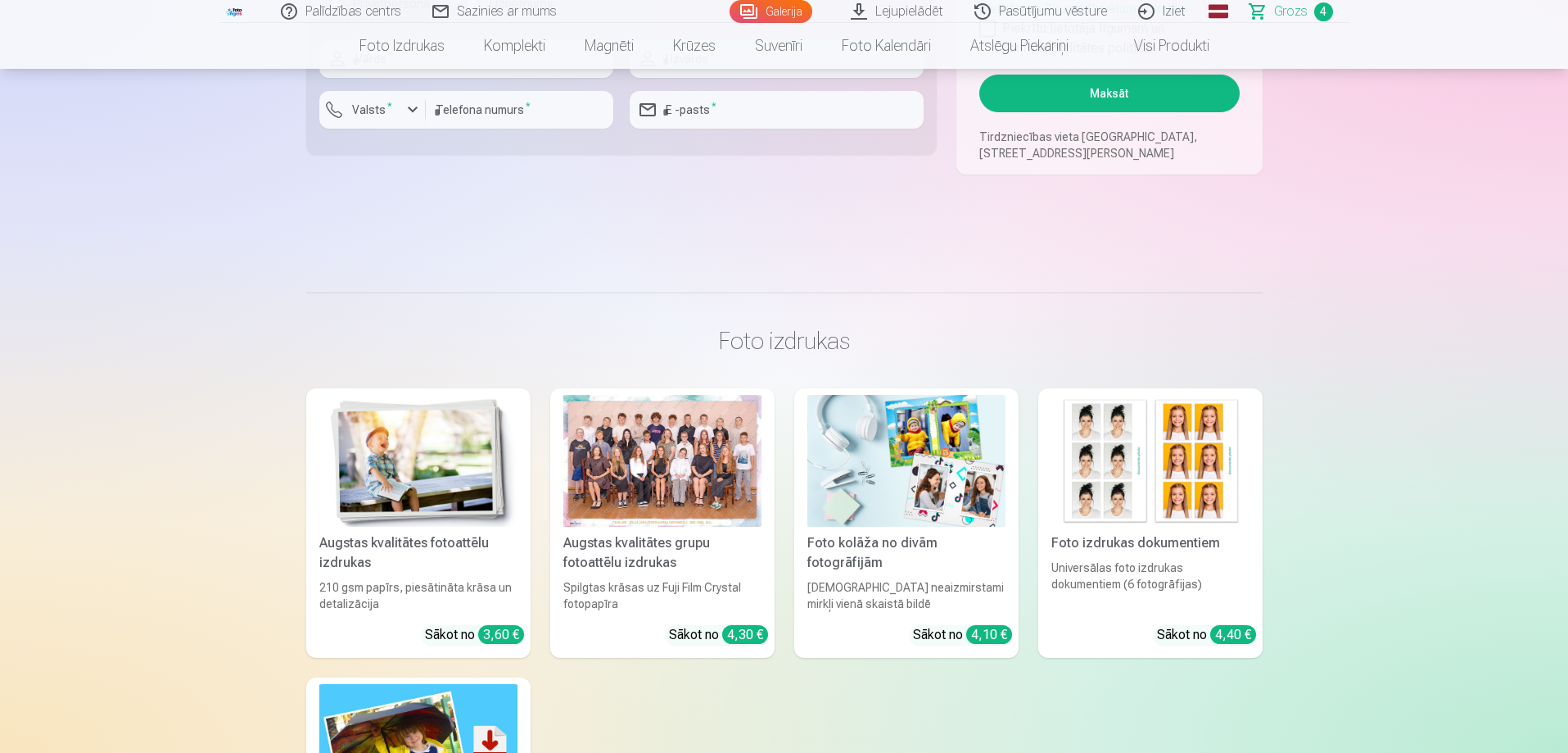
scroll to position [901, 0]
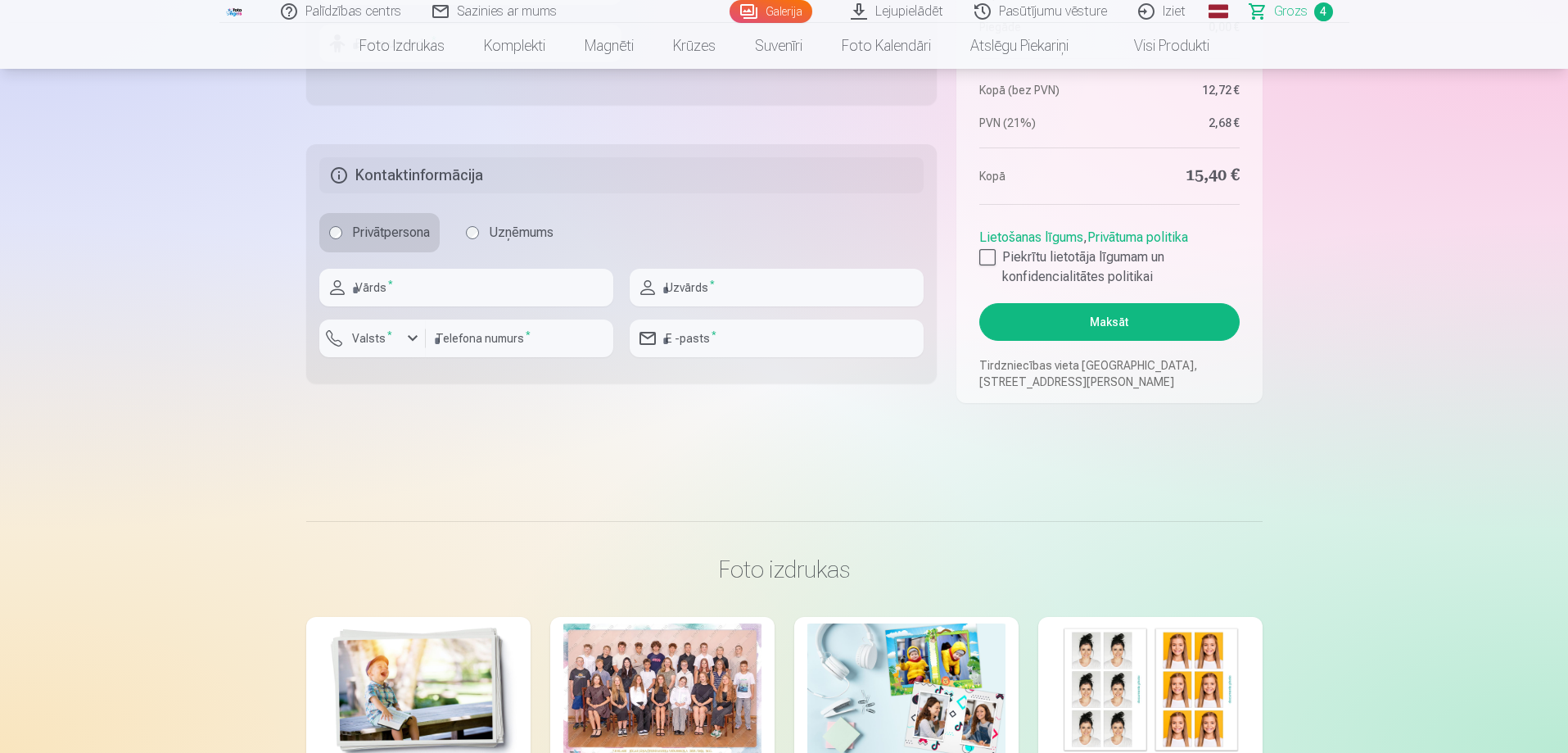
click at [1277, 9] on span "Grozs" at bounding box center [1291, 11] width 34 height 20
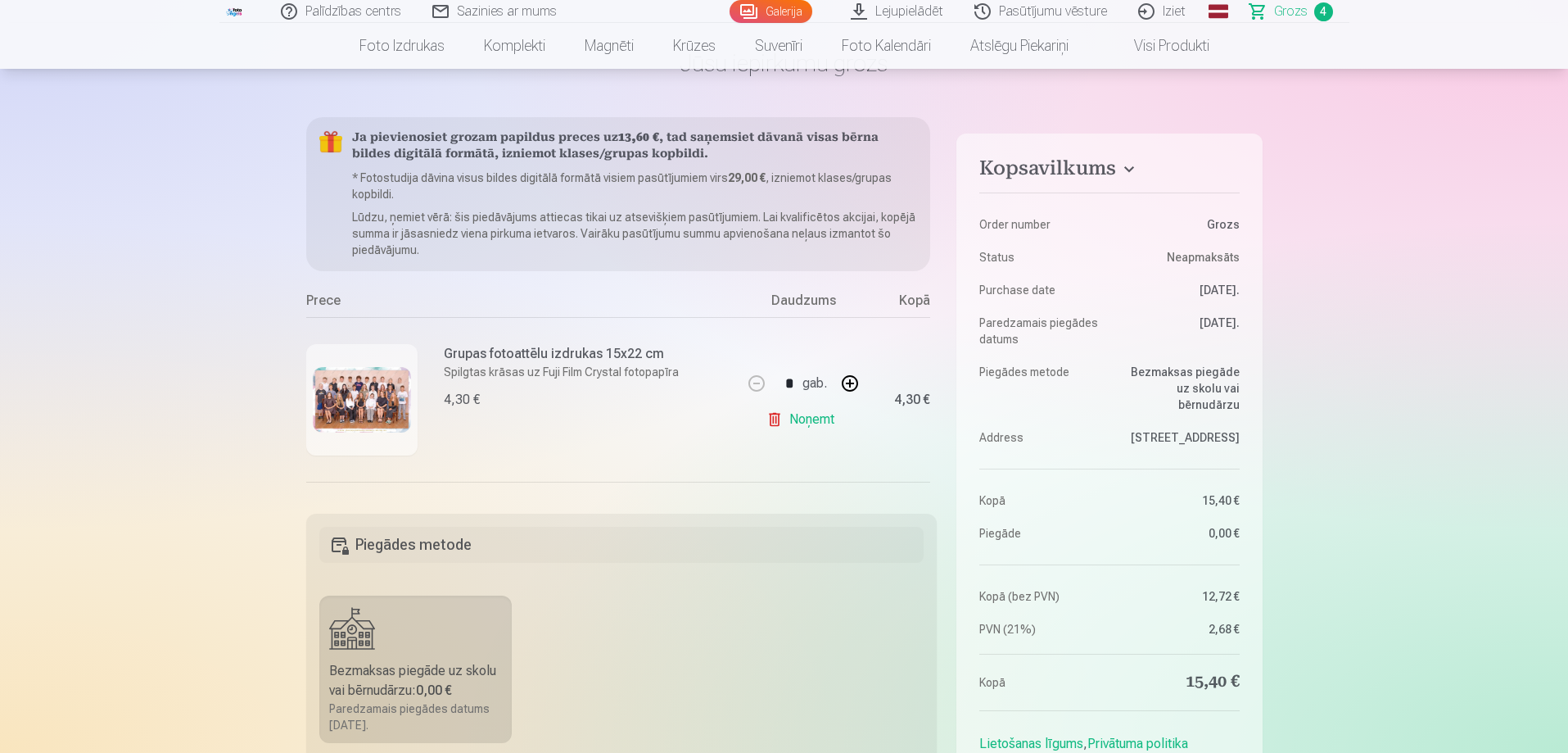
scroll to position [0, 0]
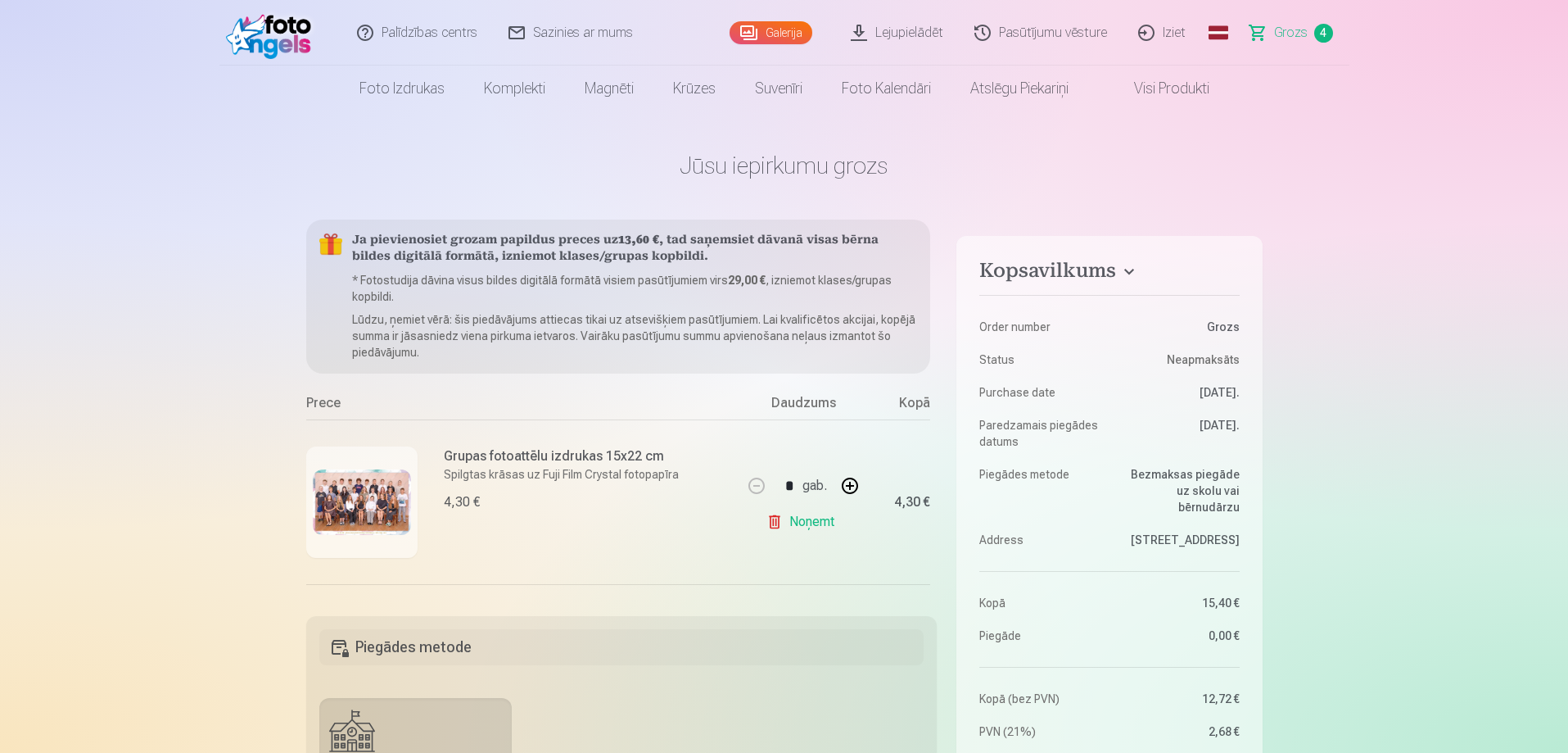
click at [1281, 31] on span "Grozs" at bounding box center [1291, 32] width 34 height 20
click at [1322, 29] on span "4" at bounding box center [1324, 33] width 19 height 19
click at [1123, 269] on h4 "Kopsavilkums" at bounding box center [1109, 274] width 260 height 30
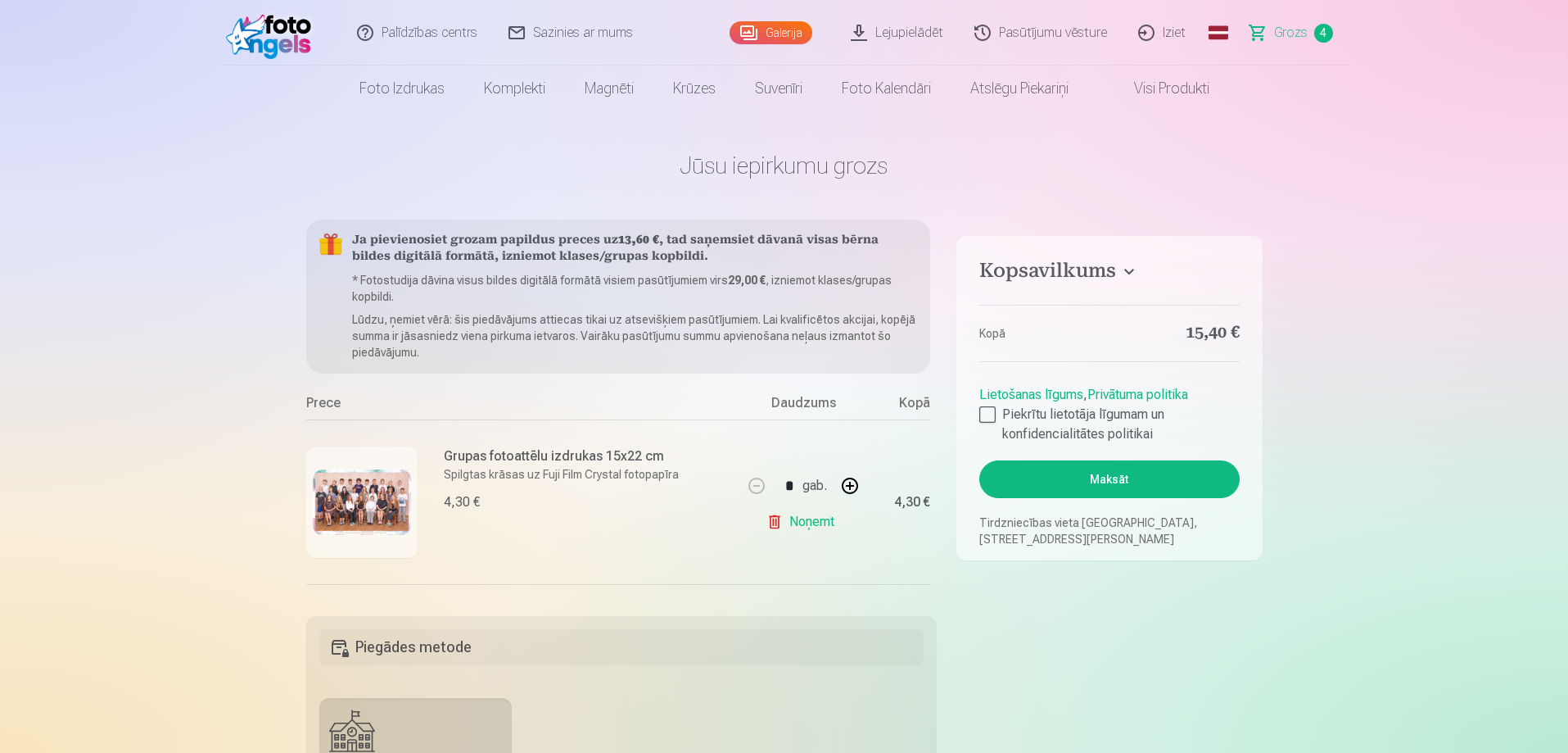
click at [1123, 269] on h4 "Kopsavilkums" at bounding box center [1109, 274] width 260 height 30
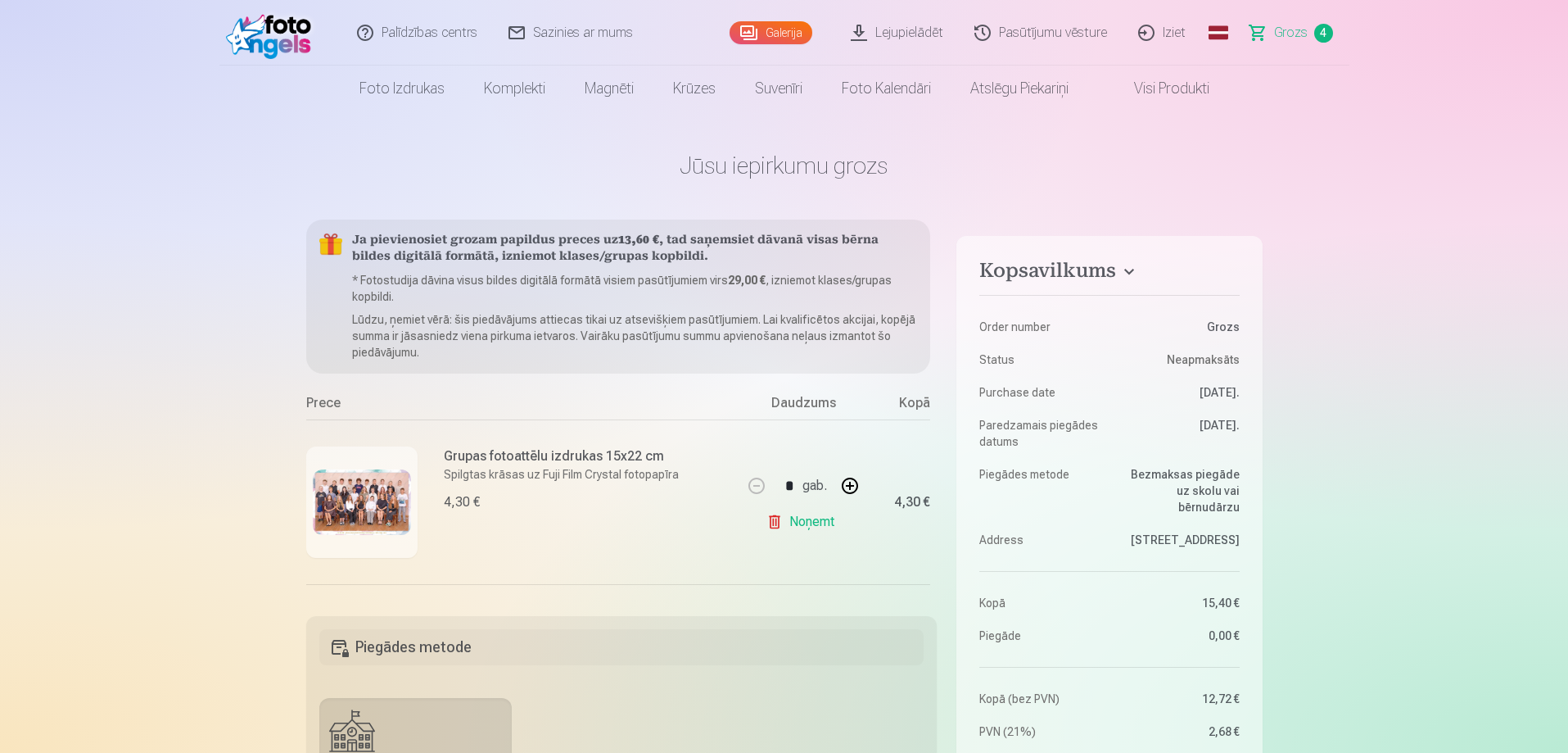
click at [744, 28] on link "Galerija" at bounding box center [770, 32] width 83 height 23
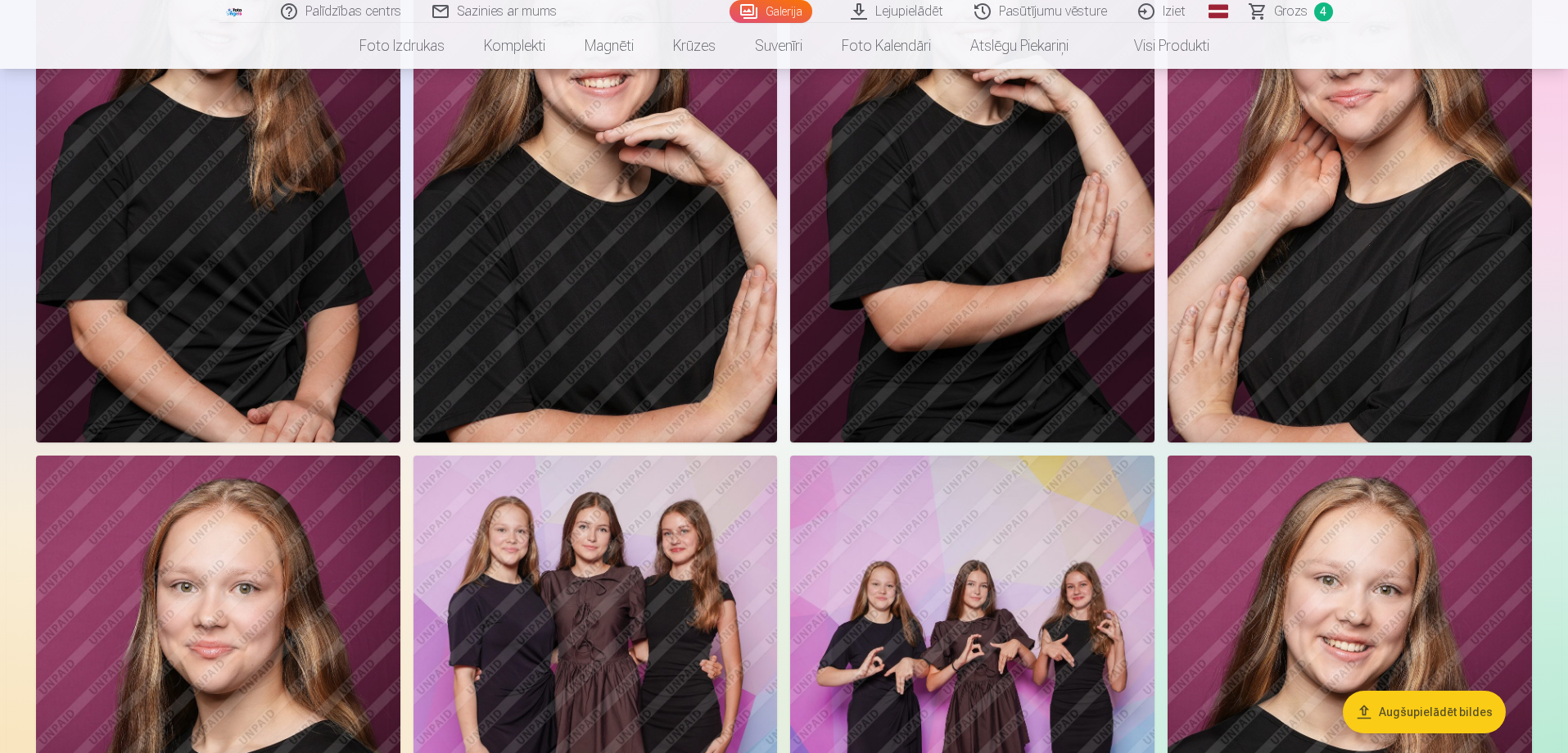
scroll to position [492, 0]
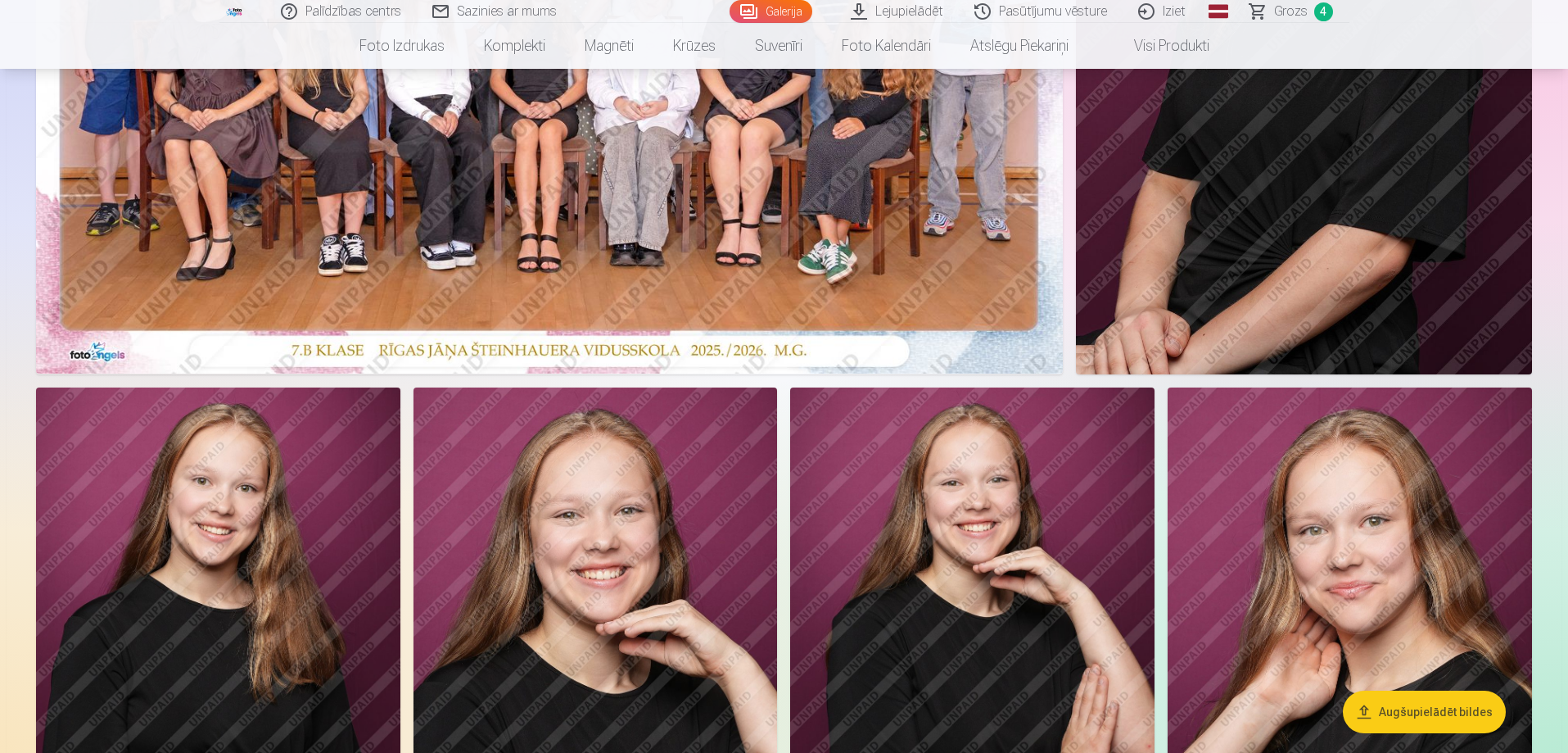
click at [644, 159] on img at bounding box center [549, 31] width 1027 height 685
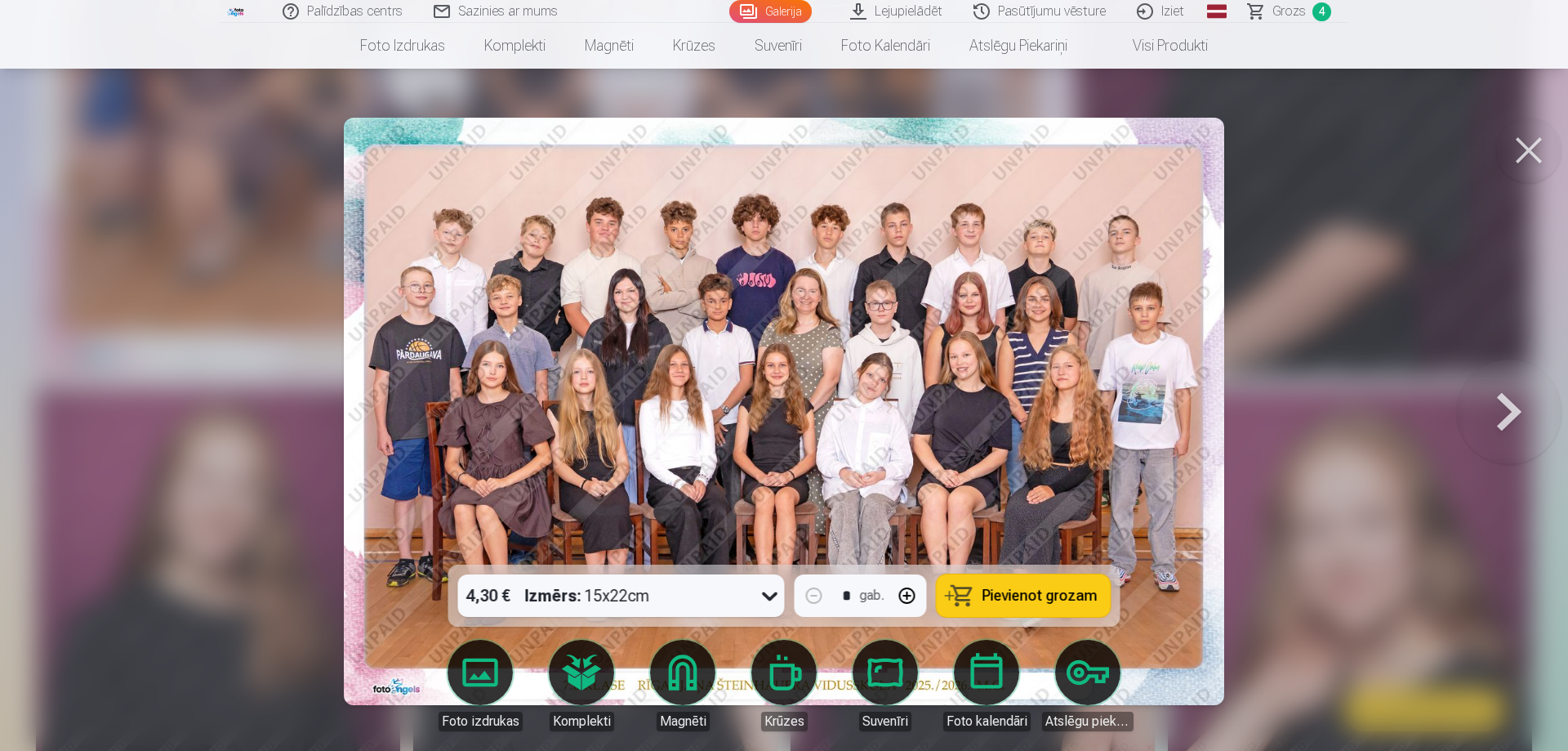
drag, startPoint x: 1532, startPoint y: 141, endPoint x: 1484, endPoint y: 129, distance: 49.5
click at [1530, 140] on button at bounding box center [1528, 150] width 65 height 65
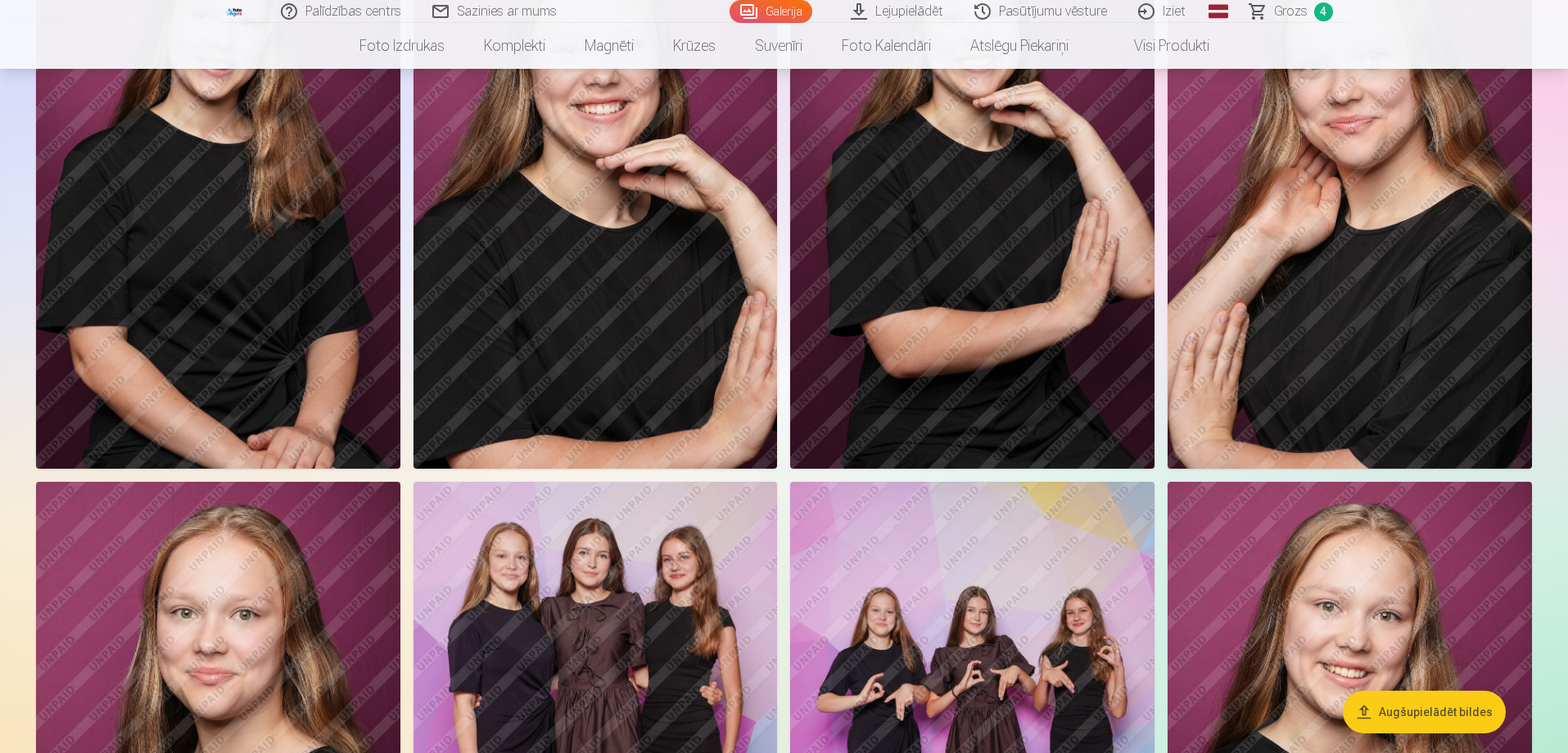
scroll to position [1229, 0]
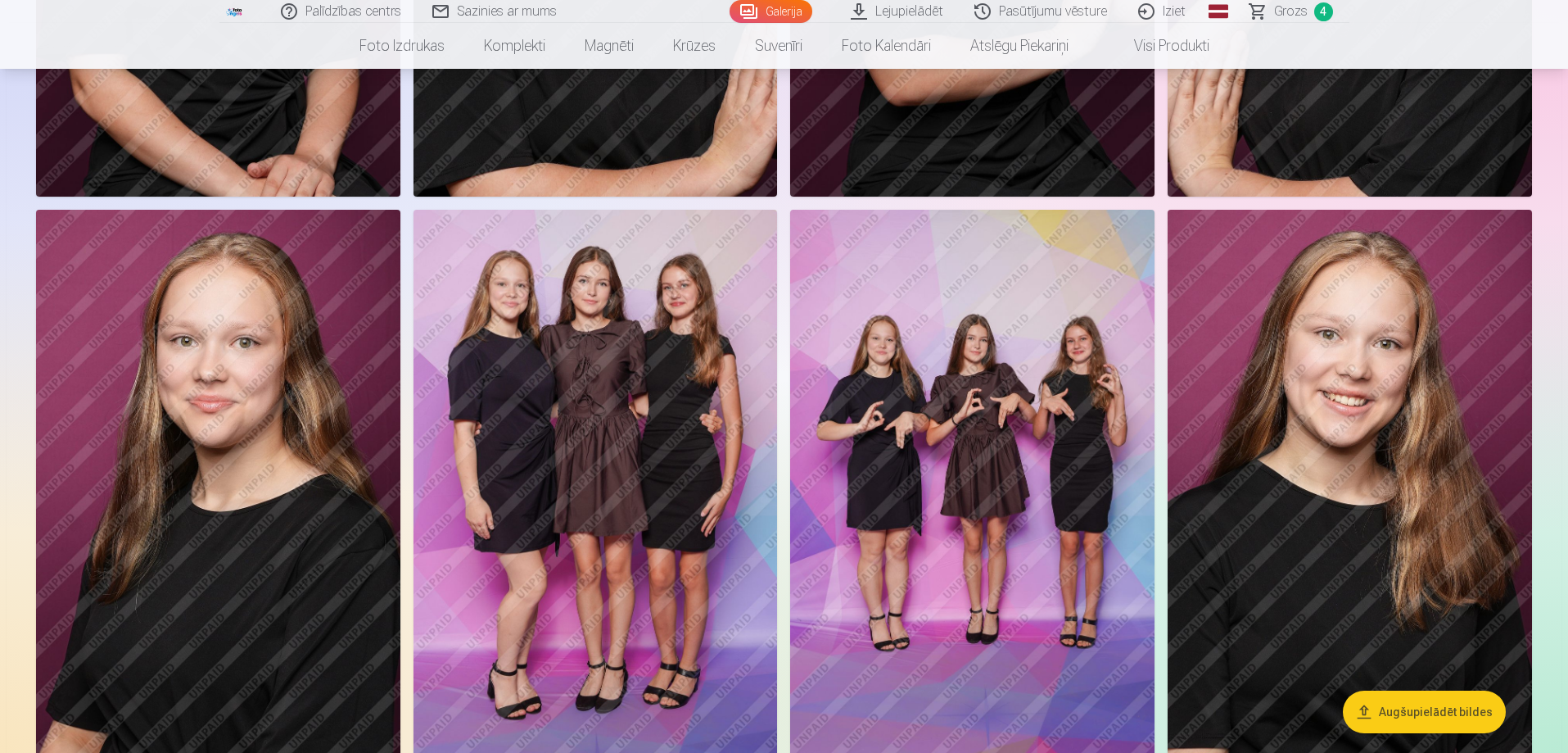
click at [618, 486] on img at bounding box center [596, 483] width 364 height 546
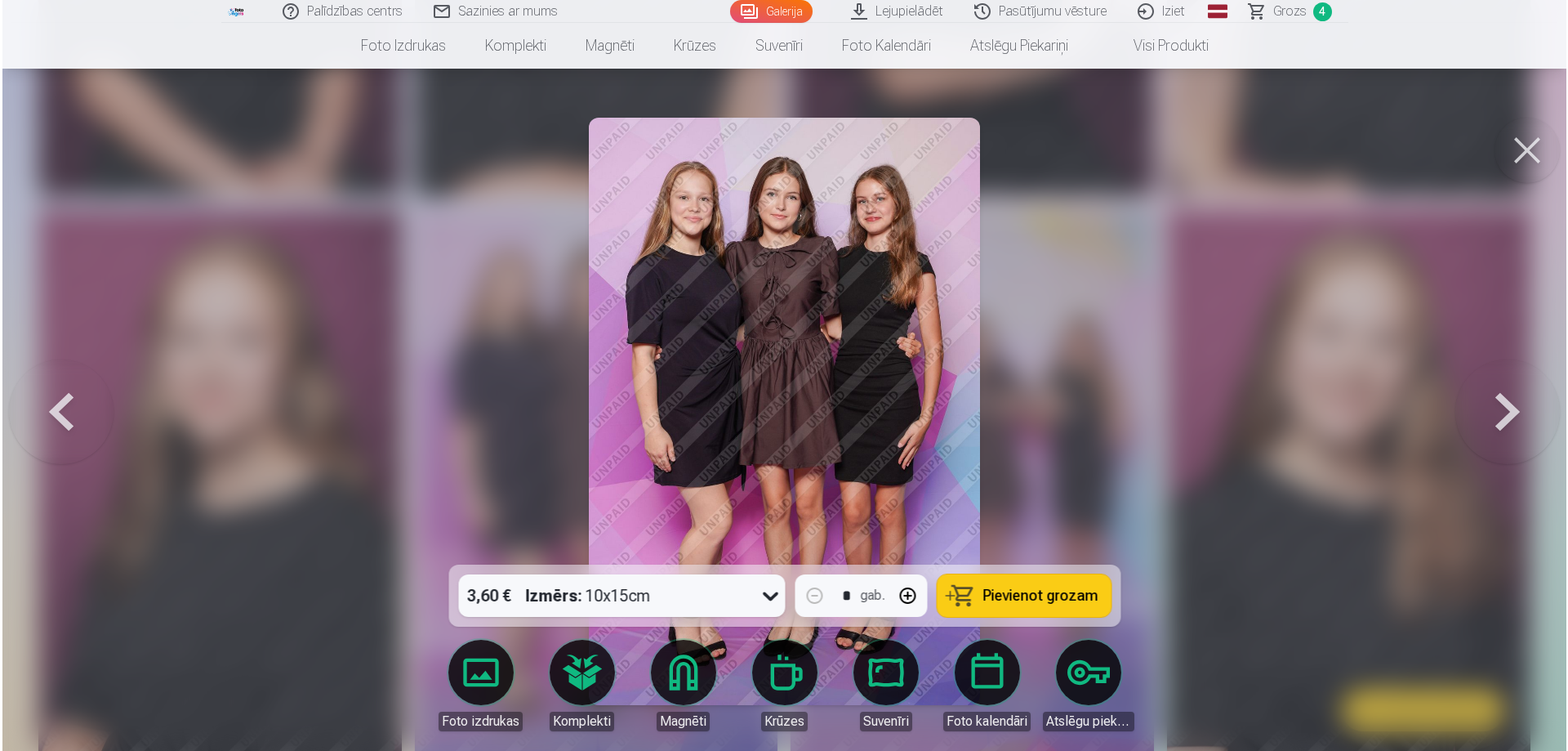
scroll to position [1227, 0]
click at [1534, 150] on button at bounding box center [1528, 150] width 65 height 65
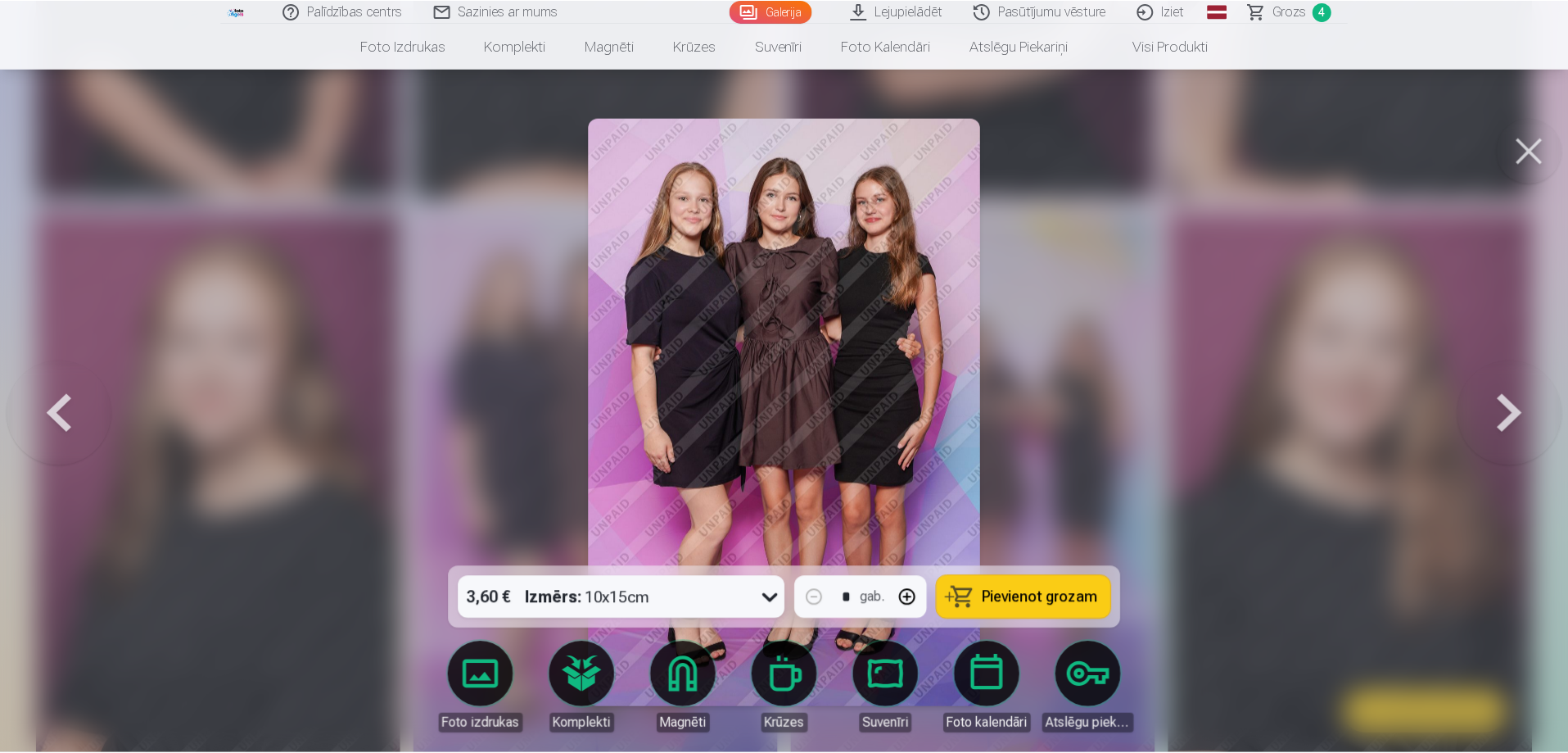
scroll to position [1229, 0]
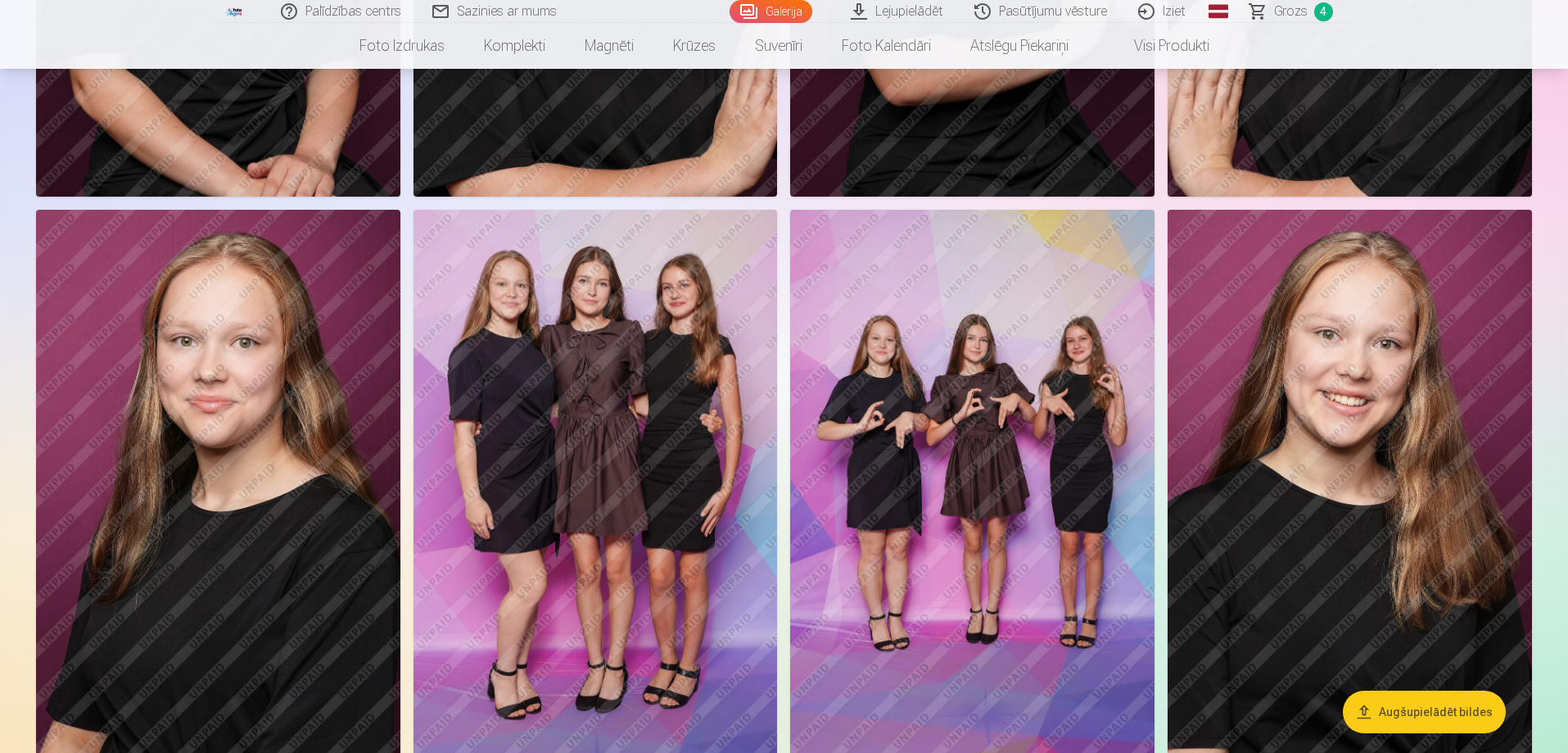
click at [1298, 7] on span "Grozs" at bounding box center [1291, 11] width 34 height 20
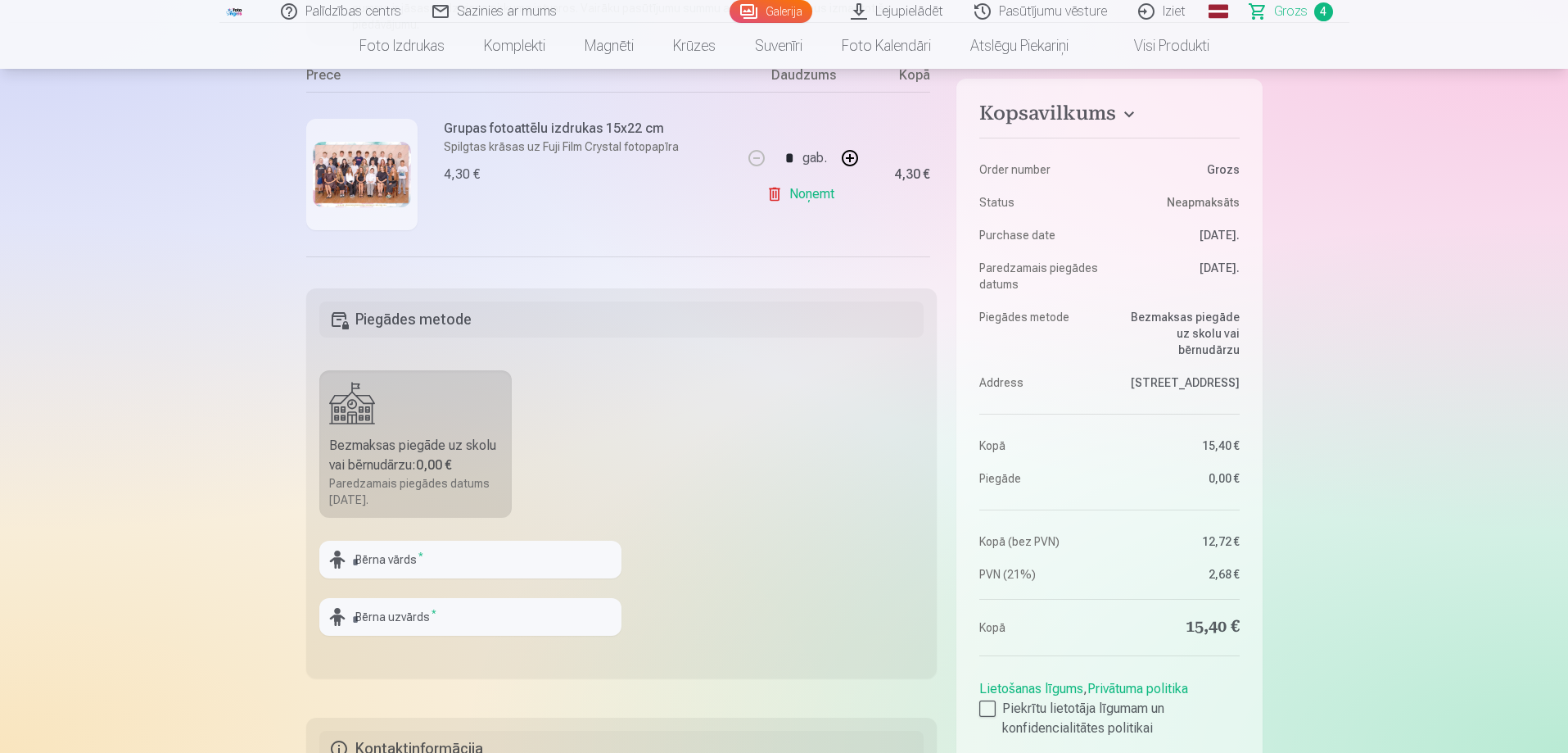
scroll to position [410, 0]
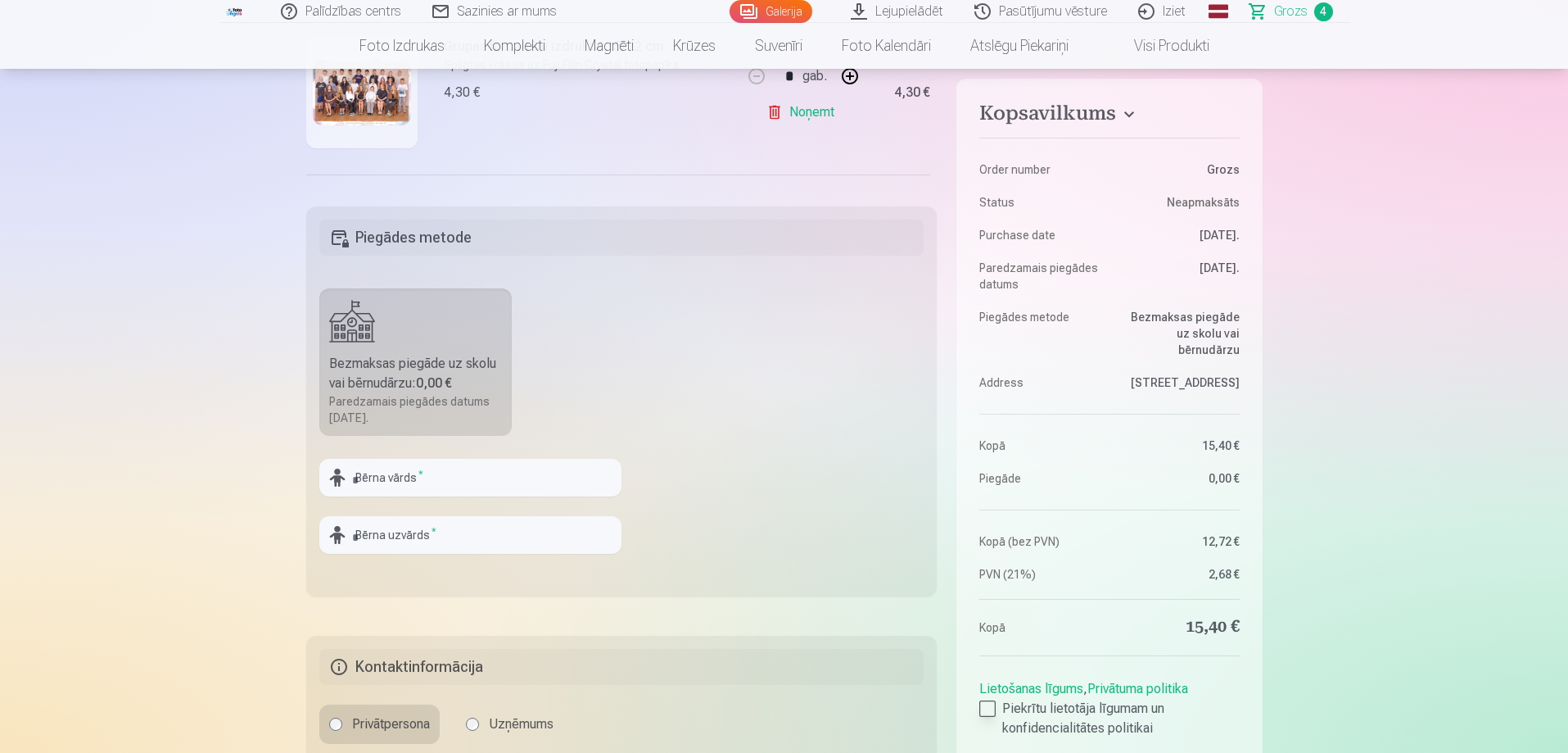
click at [985, 704] on div at bounding box center [987, 709] width 17 height 17
click at [504, 481] on input "text" at bounding box center [470, 477] width 302 height 37
type input "*"
type input "******"
click at [477, 548] on input "text" at bounding box center [470, 534] width 302 height 37
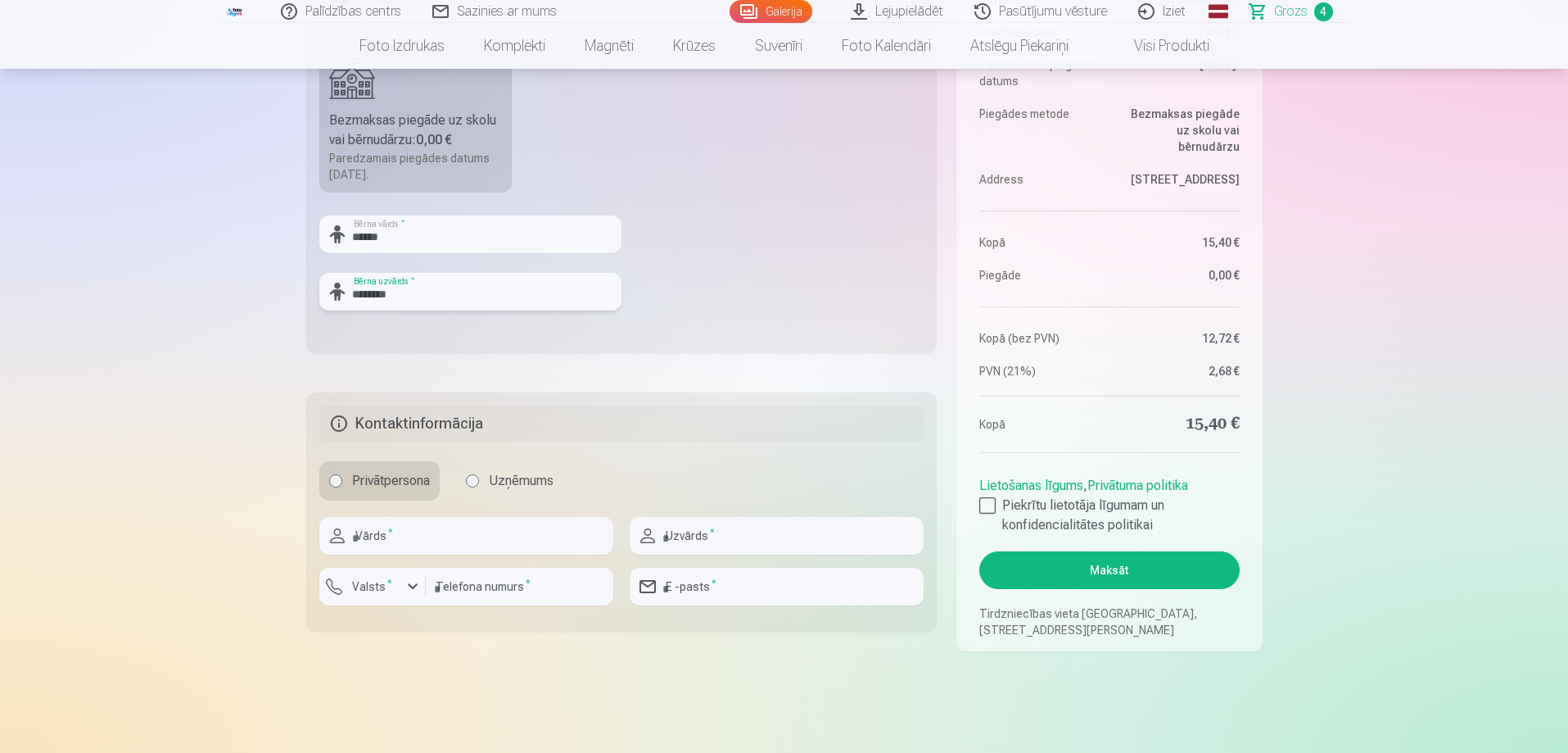
scroll to position [655, 0]
type input "********"
click at [529, 537] on input "text" at bounding box center [466, 533] width 294 height 37
type input "******"
type input "**********"
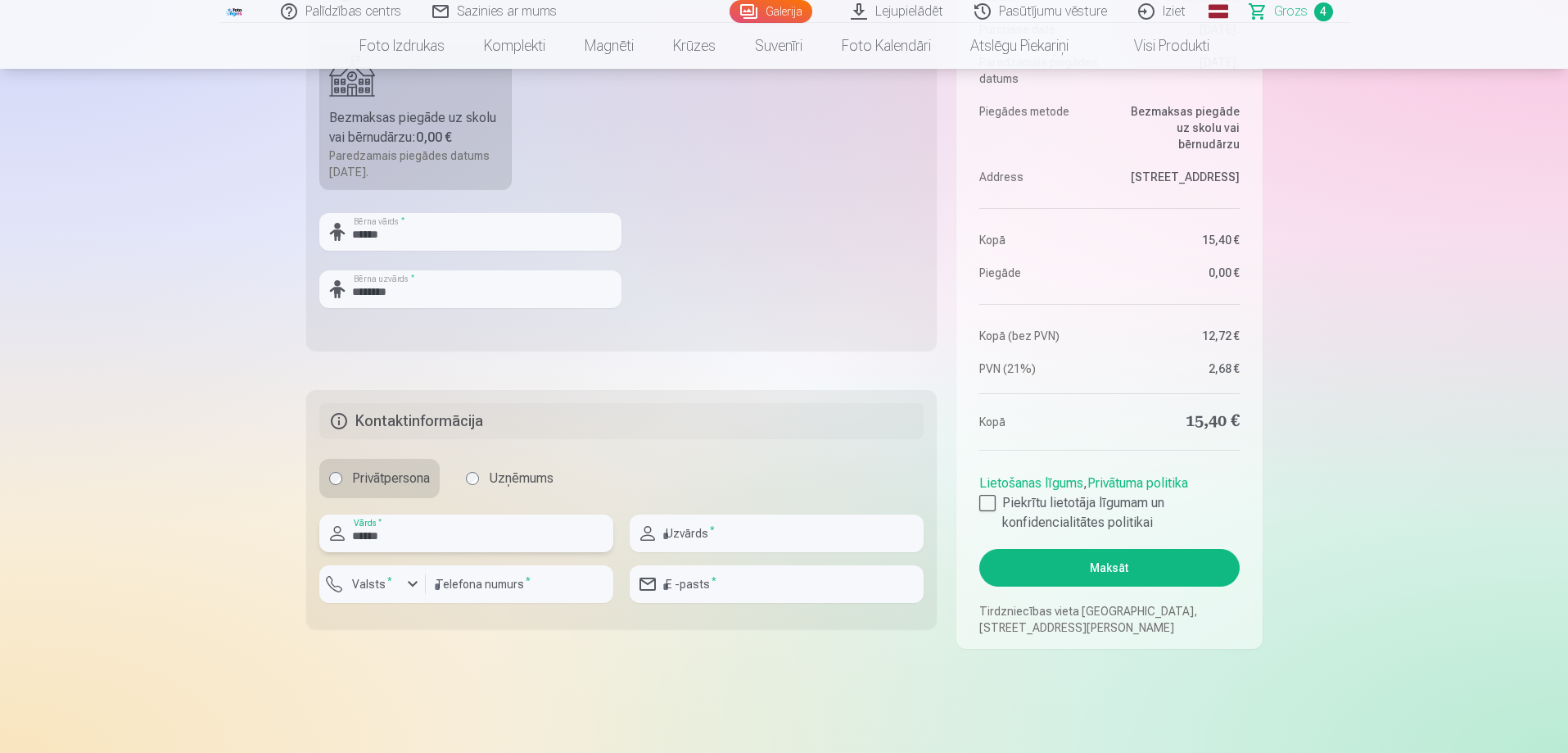
type input "********"
type input "**********"
click at [691, 539] on input "**********" at bounding box center [776, 533] width 294 height 37
type input "**********"
click at [1133, 578] on button "Maksāt" at bounding box center [1109, 567] width 260 height 37
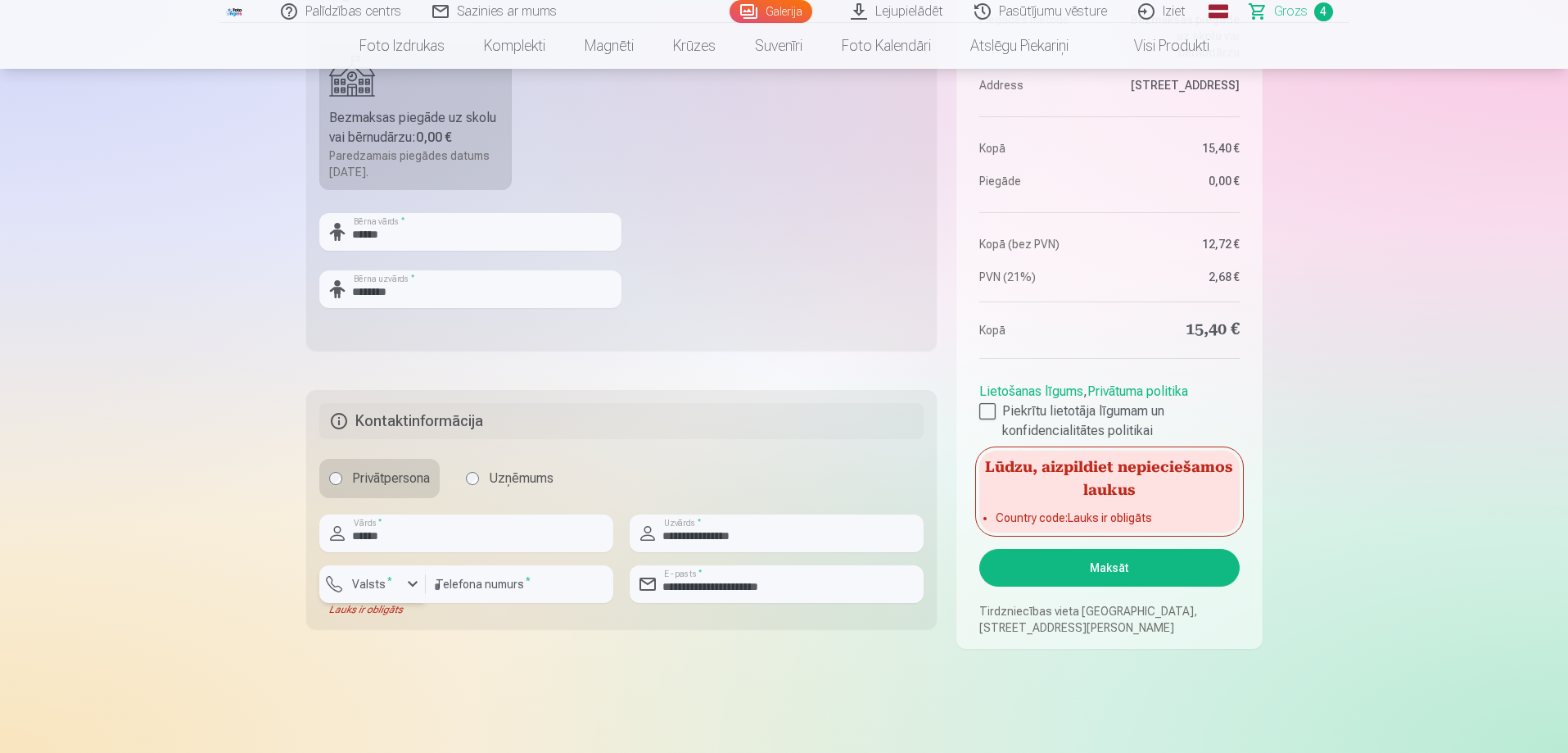
click at [409, 582] on div "button" at bounding box center [412, 584] width 20 height 20
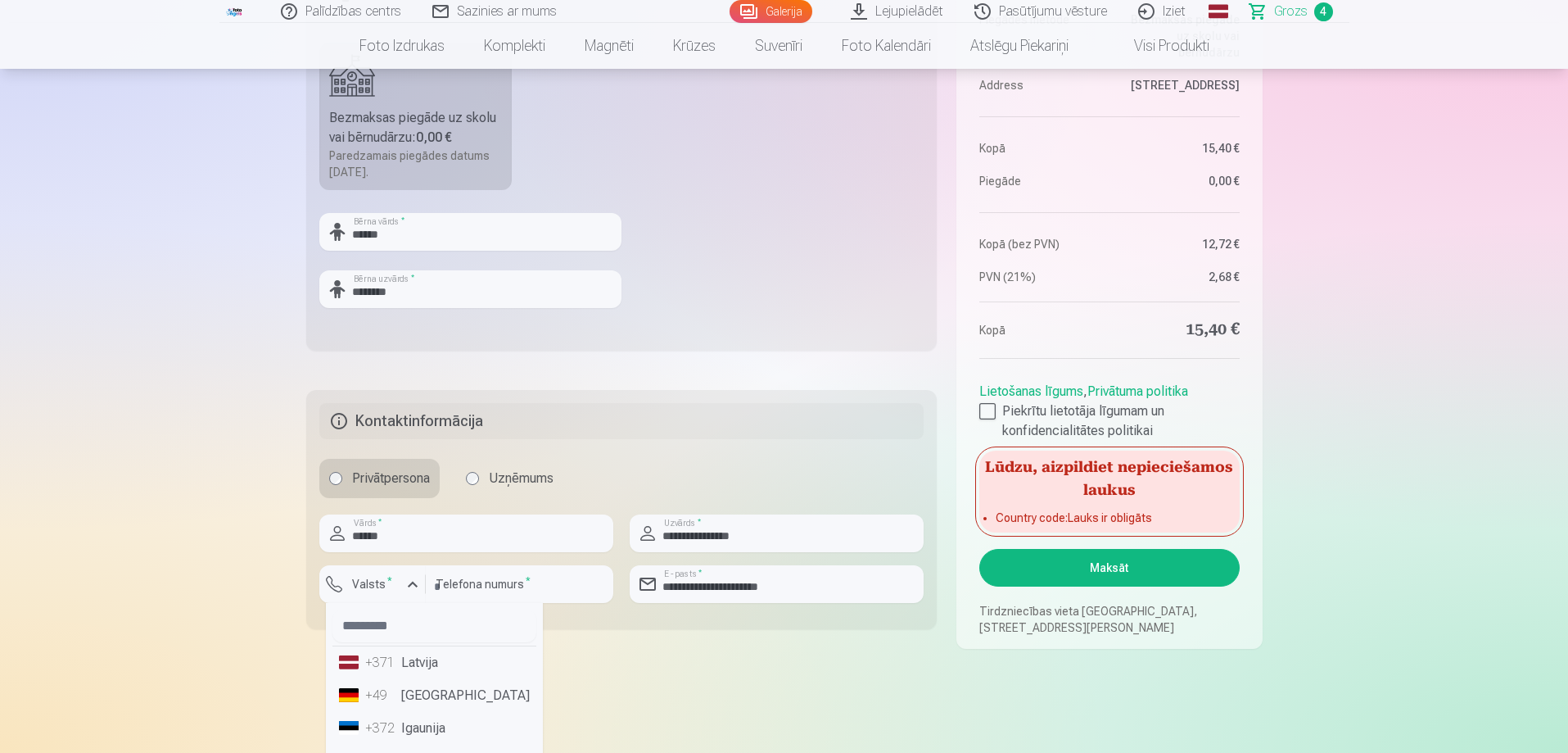
click at [405, 666] on li "+371 Latvija" at bounding box center [435, 663] width 204 height 33
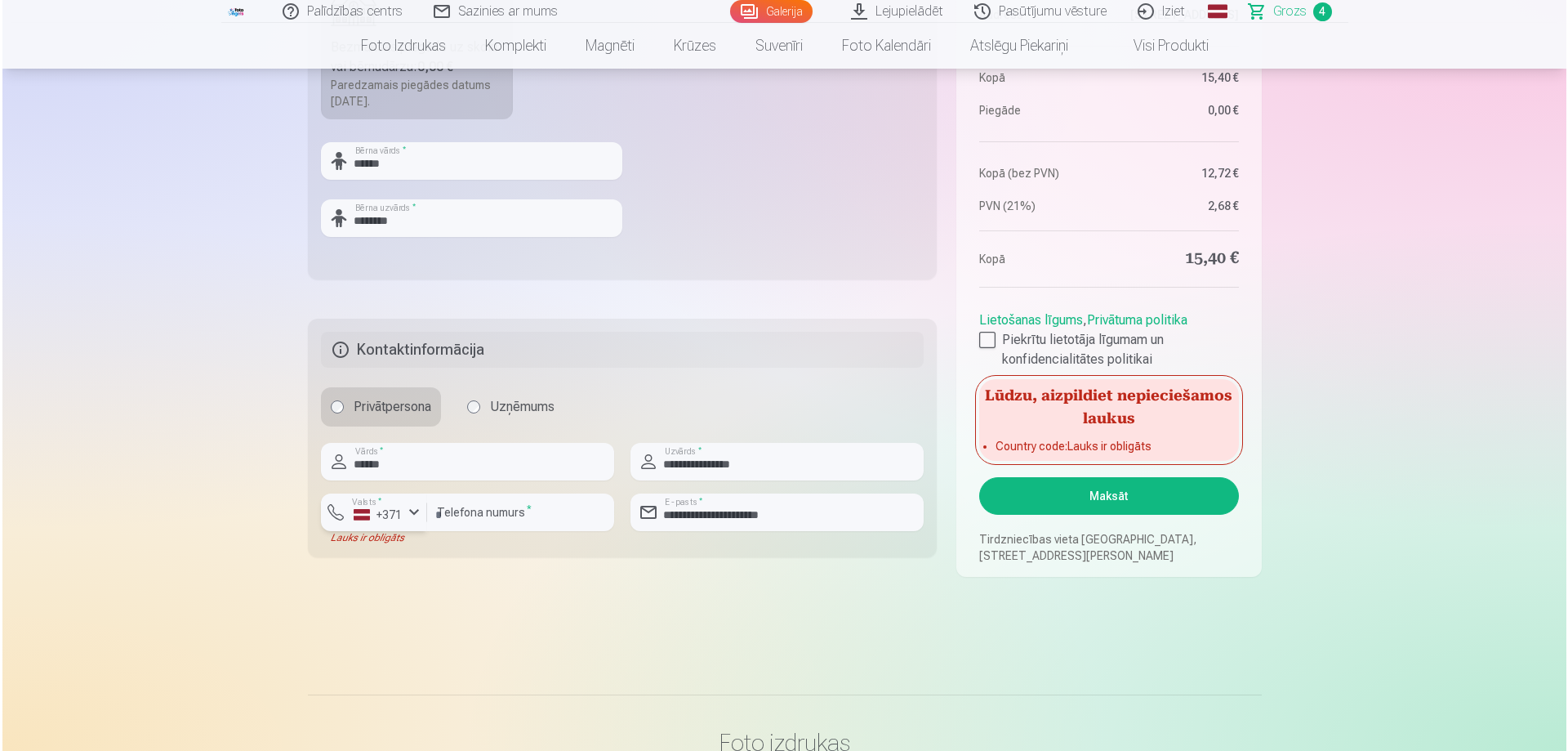
scroll to position [735, 0]
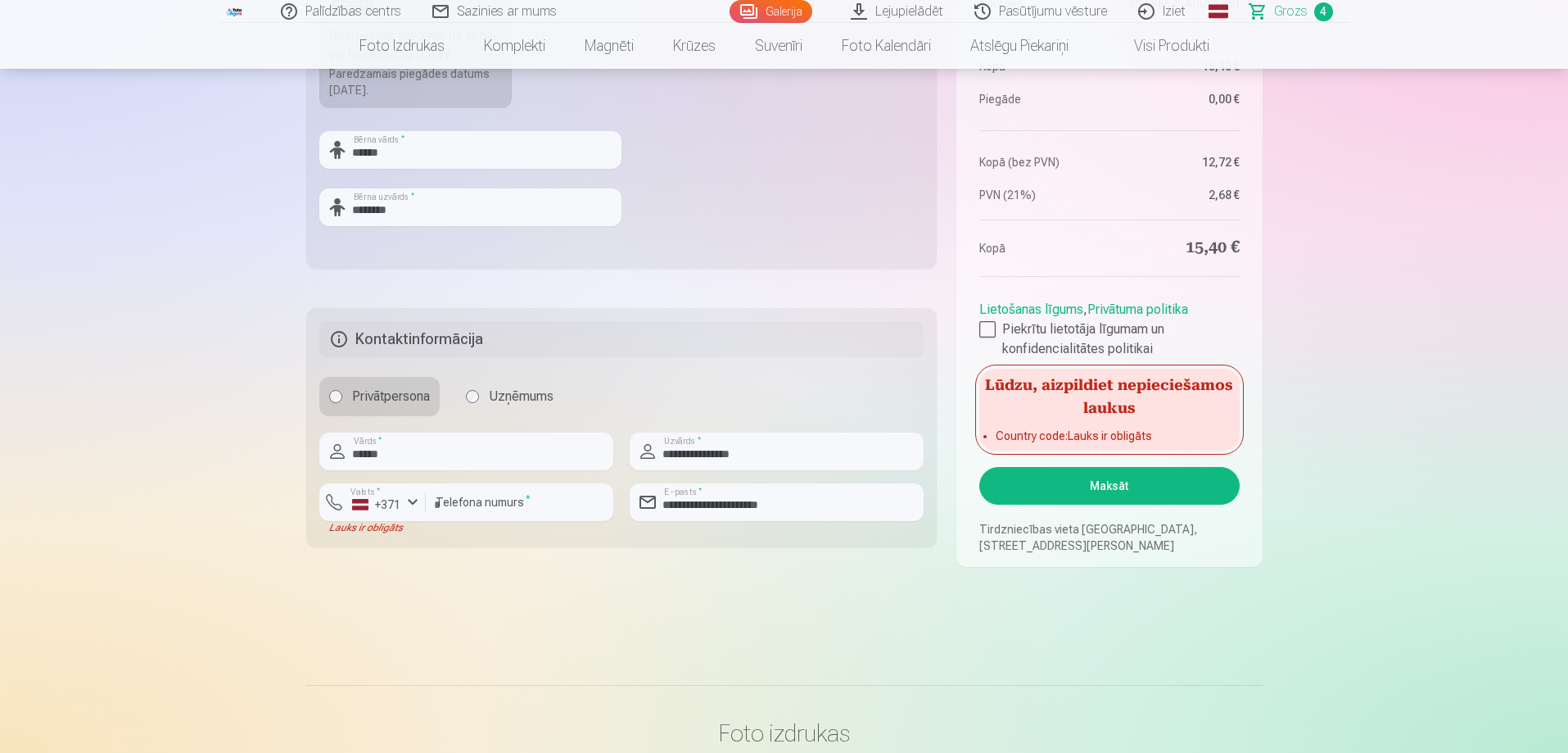
click at [1117, 480] on button "Maksāt" at bounding box center [1109, 485] width 260 height 37
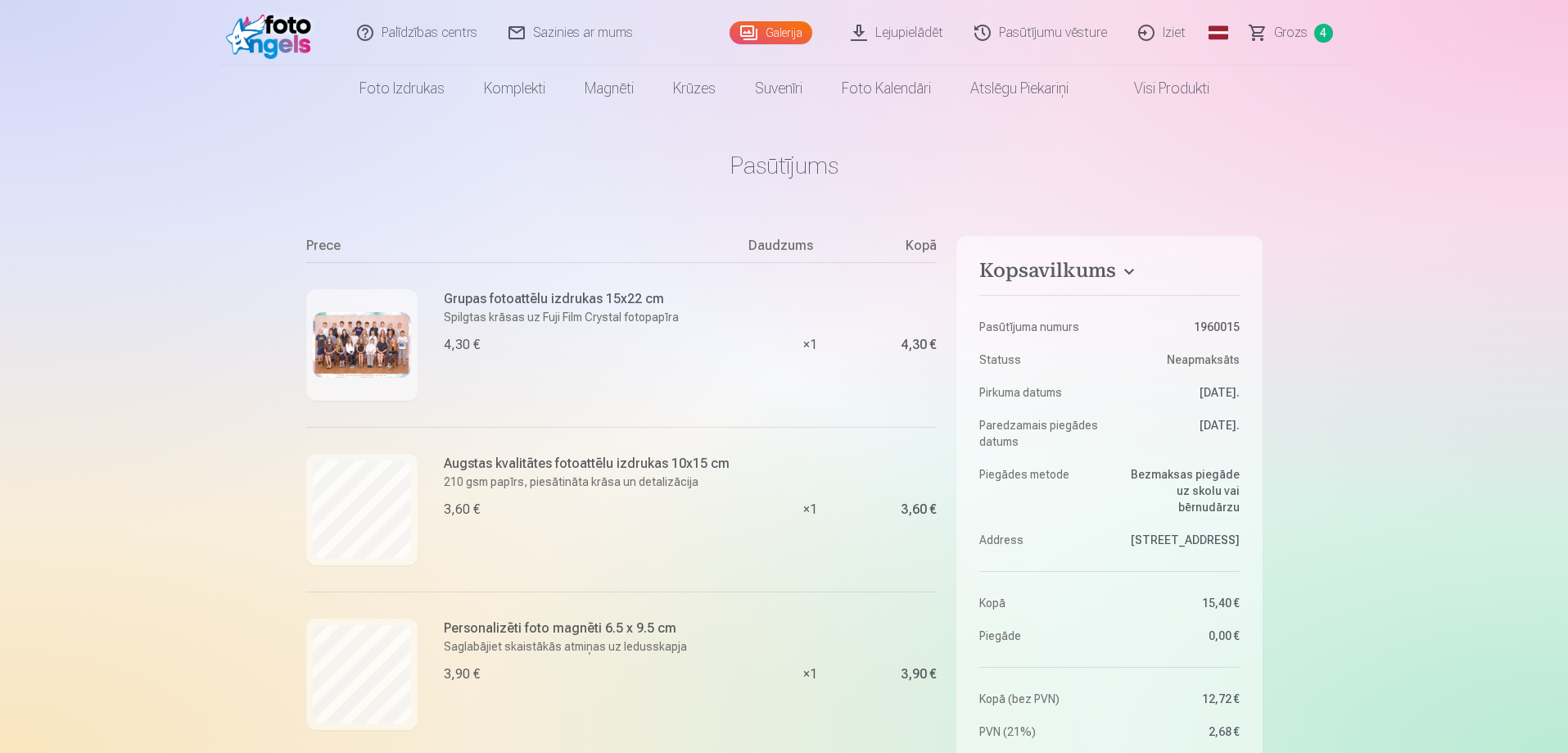
click at [1151, 36] on link "Iziet" at bounding box center [1163, 32] width 78 height 65
